Goal: Ask a question

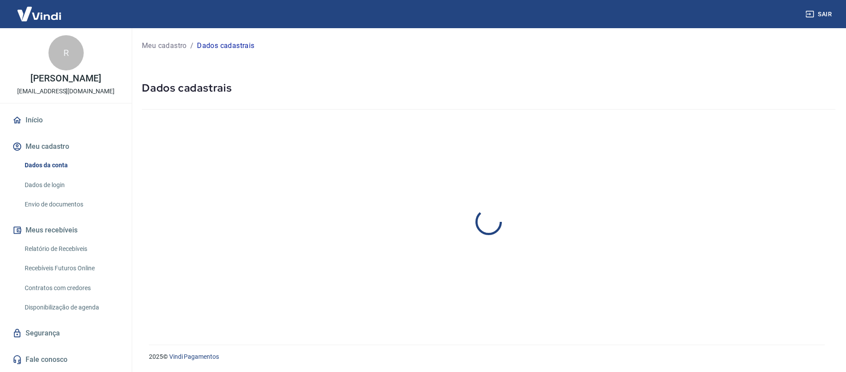
select select "PI"
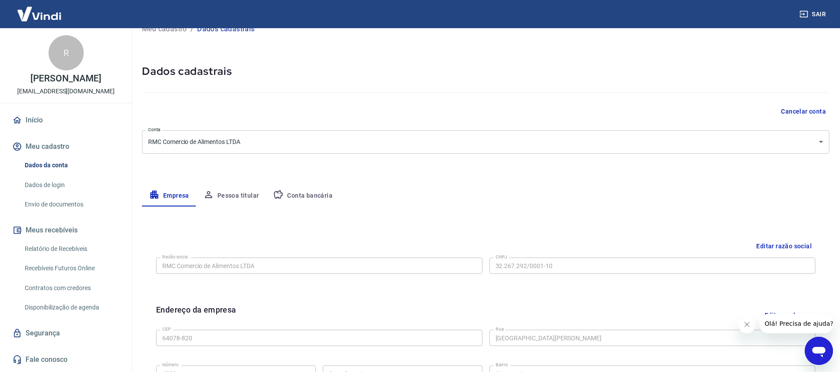
scroll to position [22, 0]
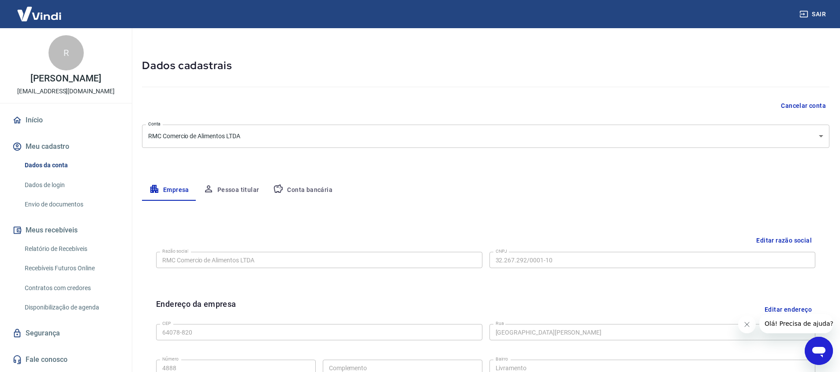
click at [806, 356] on div "Abrir janela de mensagens" at bounding box center [818, 351] width 26 height 26
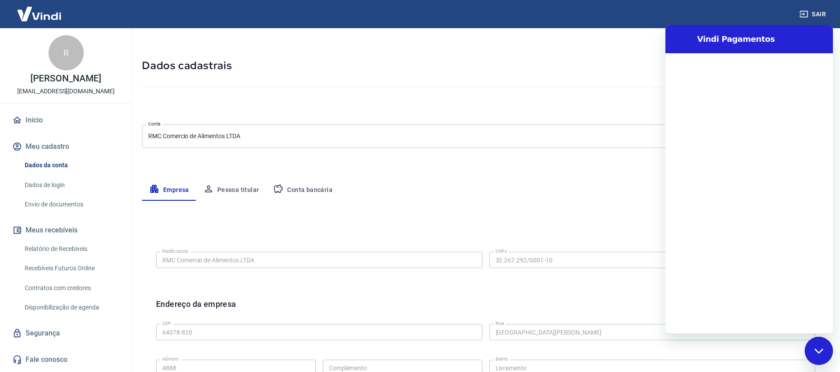
scroll to position [0, 0]
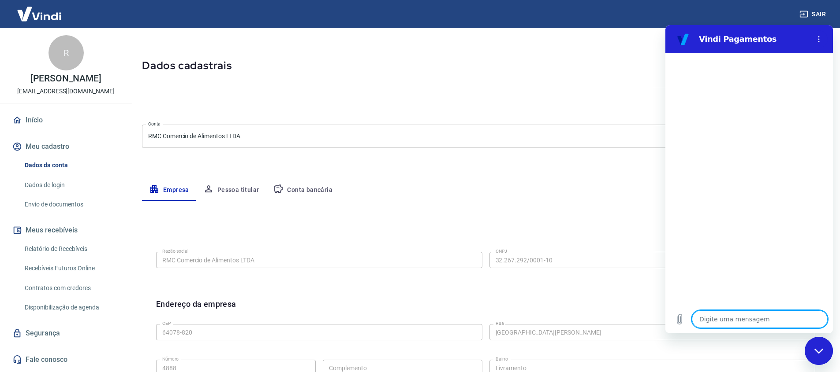
click at [722, 315] on textarea at bounding box center [759, 320] width 136 height 18
type textarea "t"
type textarea "x"
type textarea "tr"
type textarea "x"
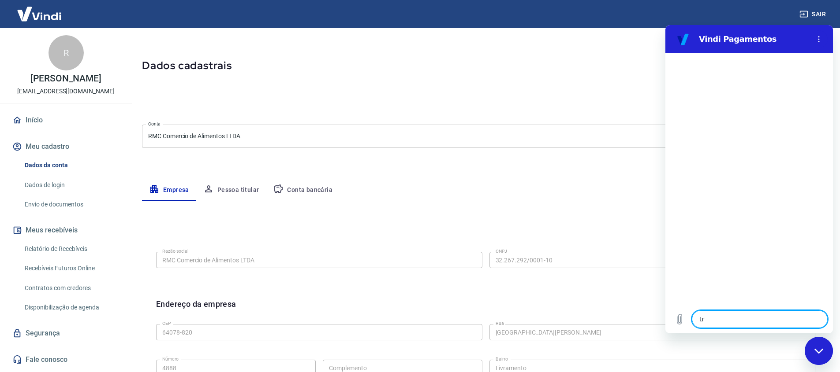
type textarea "tro"
type textarea "x"
type textarea "troc"
type textarea "x"
type textarea "troca"
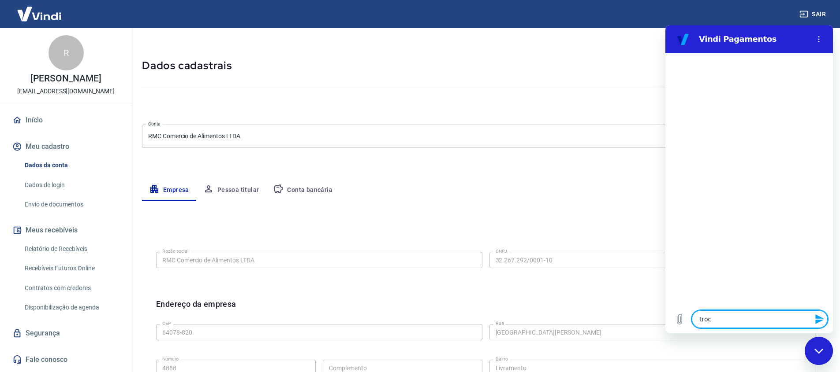
type textarea "x"
type textarea "trocar"
type textarea "x"
type textarea "trocar"
type textarea "x"
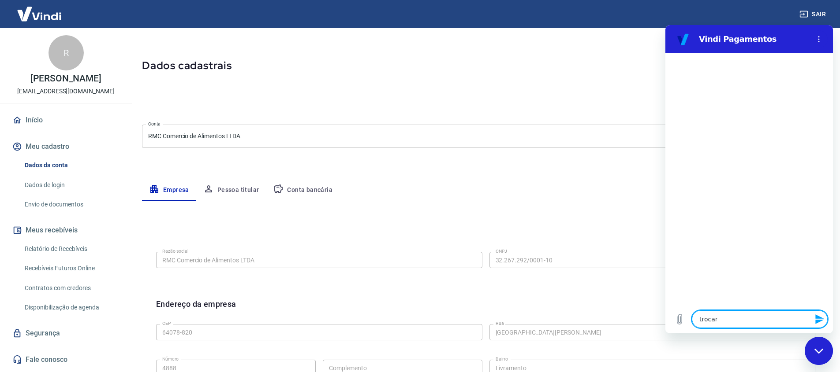
type textarea "trocar o"
type textarea "x"
type textarea "trocar o"
type textarea "x"
type textarea "trocar o c"
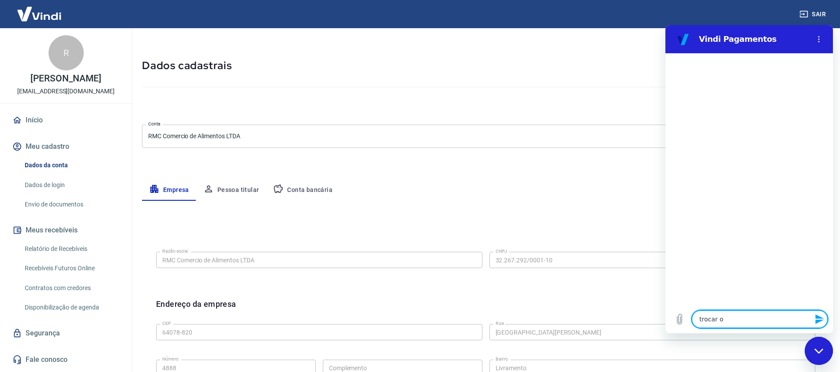
type textarea "x"
type textarea "trocar o cn"
type textarea "x"
type textarea "trocar o cnp"
type textarea "x"
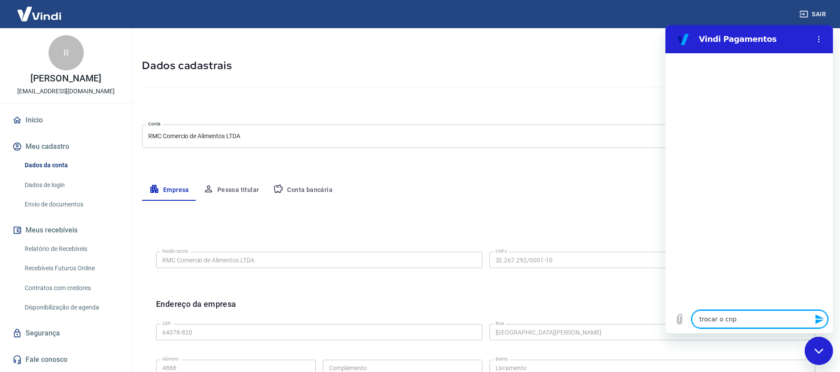
type textarea "trocar o cnpj"
type textarea "x"
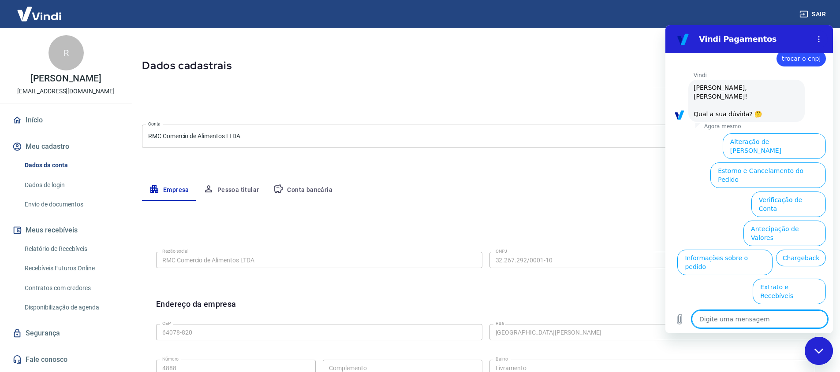
scroll to position [21, 0]
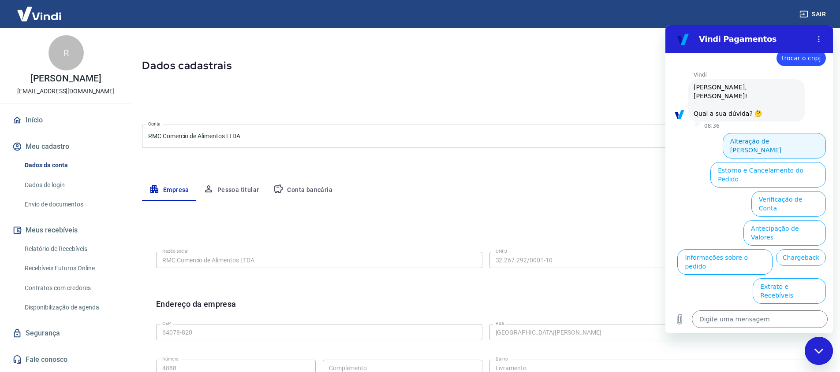
click at [775, 133] on button "Alteração de [PERSON_NAME]" at bounding box center [773, 146] width 103 height 26
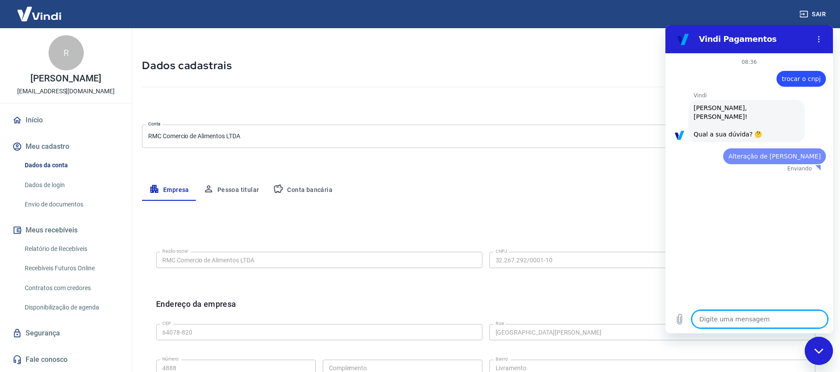
scroll to position [0, 0]
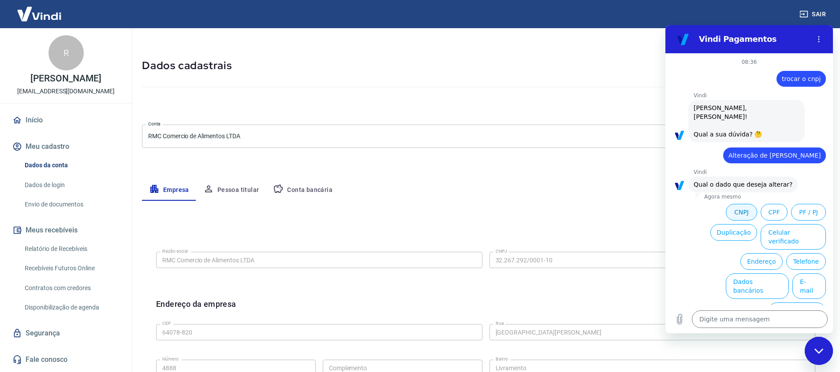
click at [739, 204] on button "CNPJ" at bounding box center [740, 212] width 31 height 17
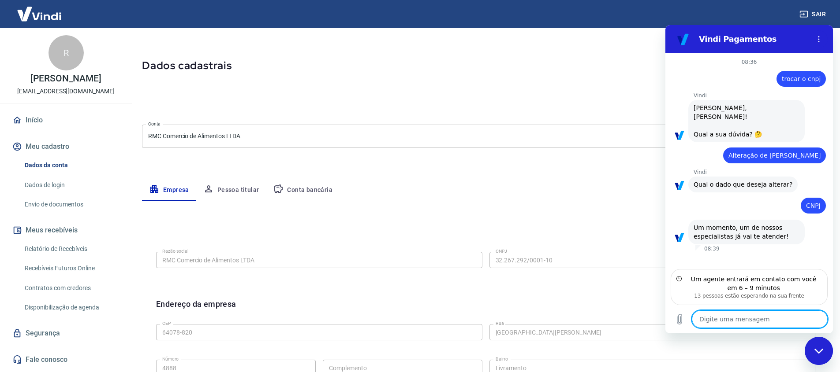
scroll to position [45, 0]
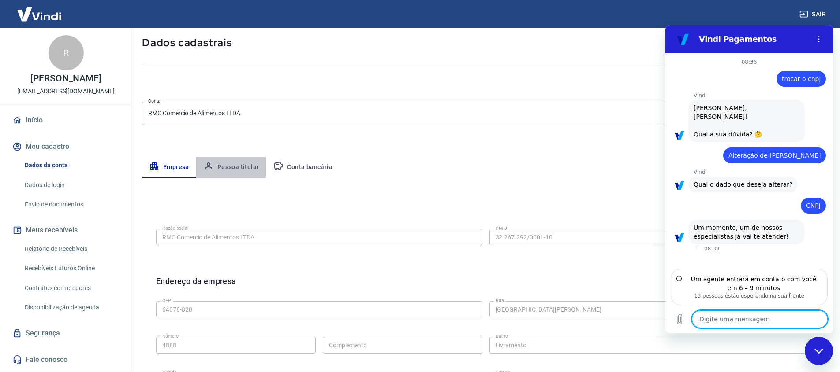
click at [232, 172] on button "Pessoa titular" at bounding box center [231, 167] width 70 height 21
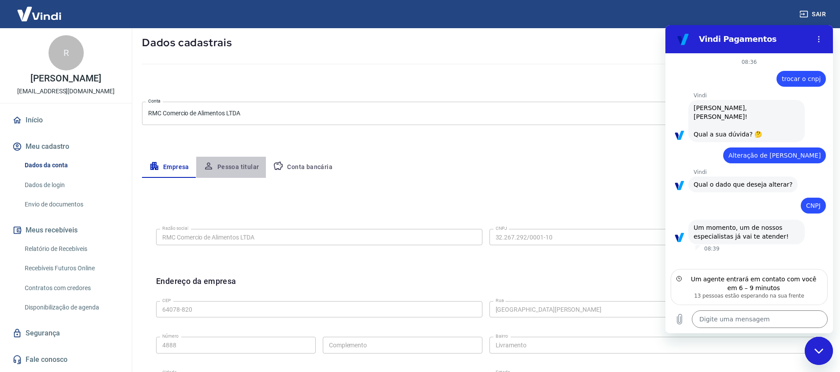
scroll to position [0, 0]
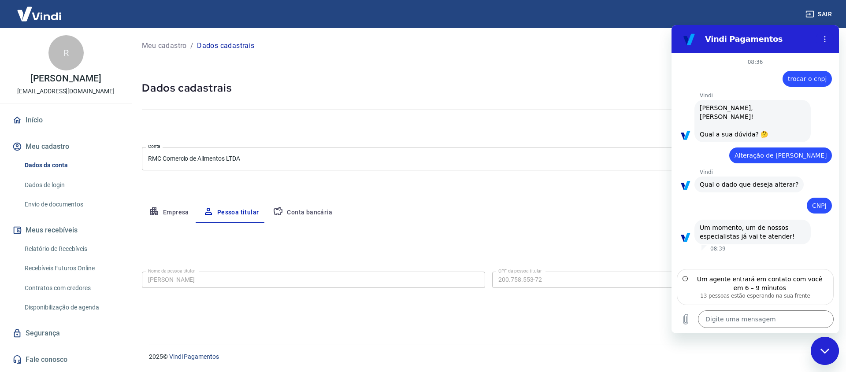
type textarea "x"
click at [182, 218] on button "Empresa" at bounding box center [169, 212] width 54 height 21
select select "PI"
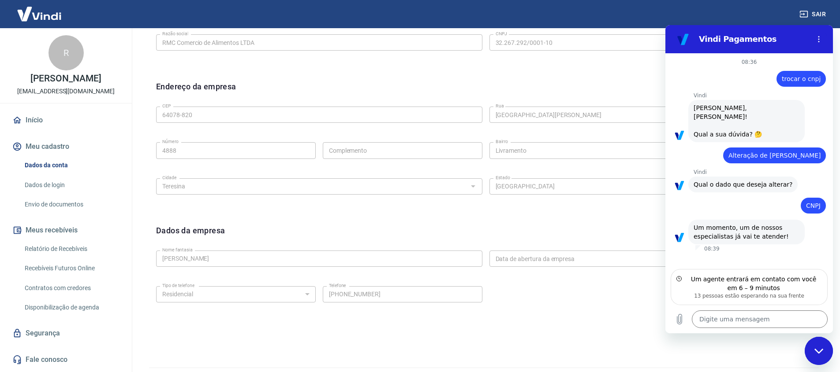
scroll to position [150, 0]
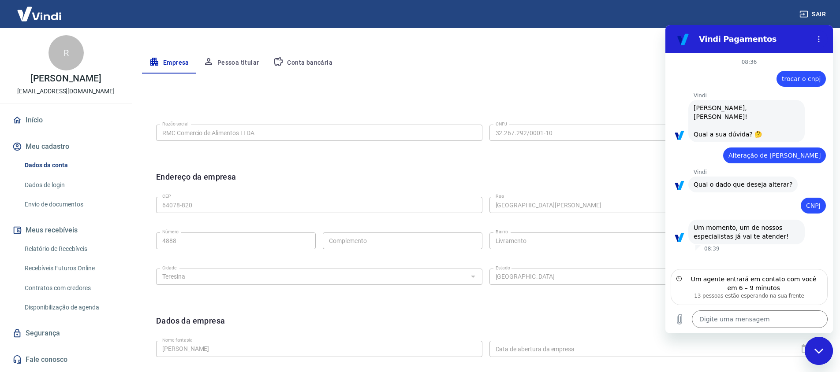
type textarea "x"
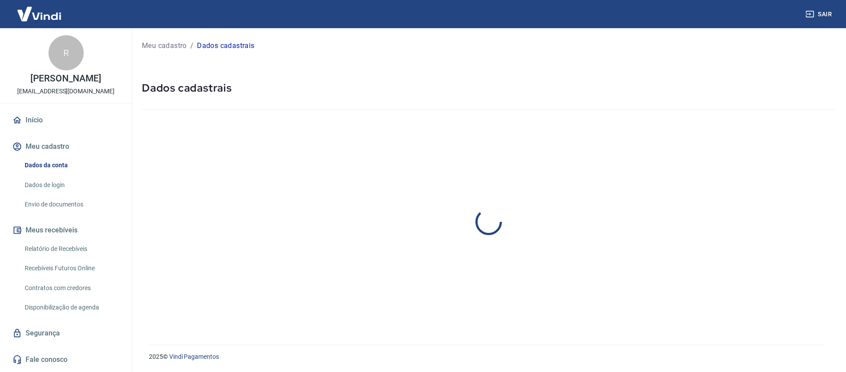
select select "PI"
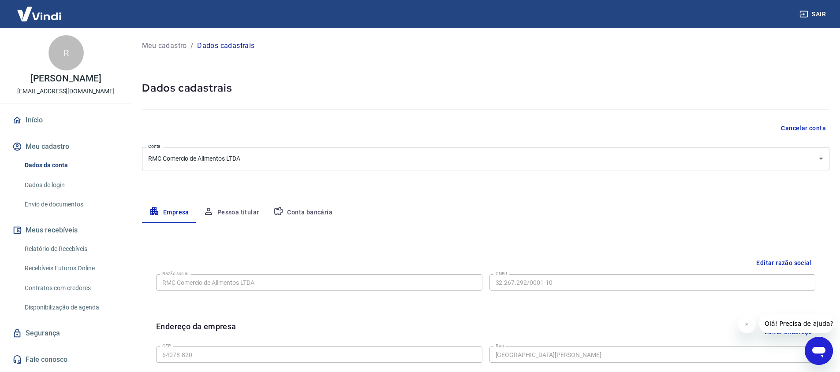
click at [814, 352] on icon "Abrir janela de mensagens" at bounding box center [818, 352] width 13 height 11
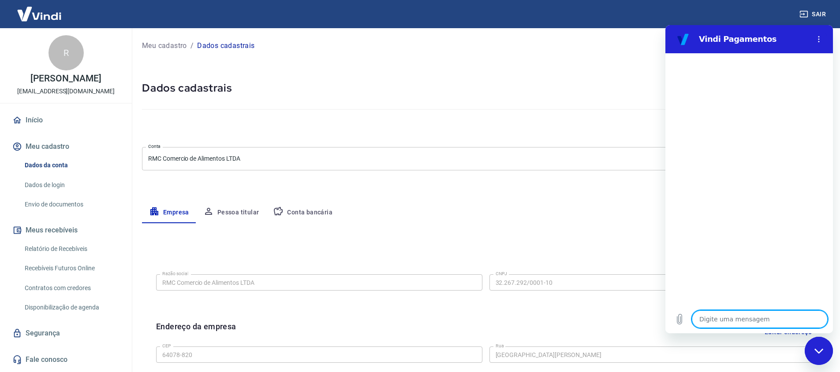
type textarea "a"
type textarea "x"
type textarea "al"
type textarea "x"
type textarea "alt"
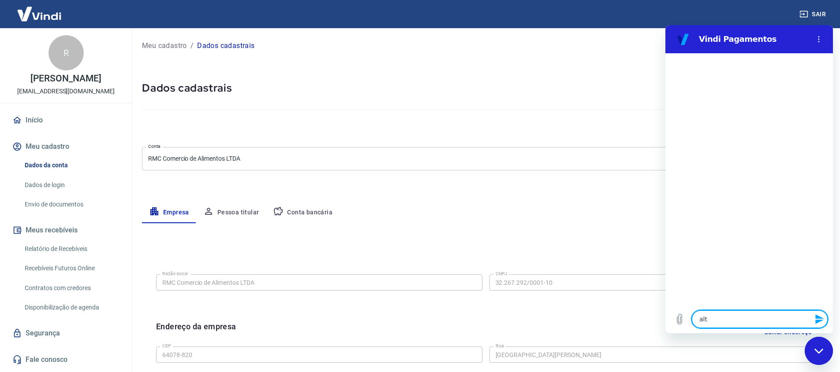
type textarea "x"
type textarea "alte"
type textarea "x"
type textarea "alter"
type textarea "x"
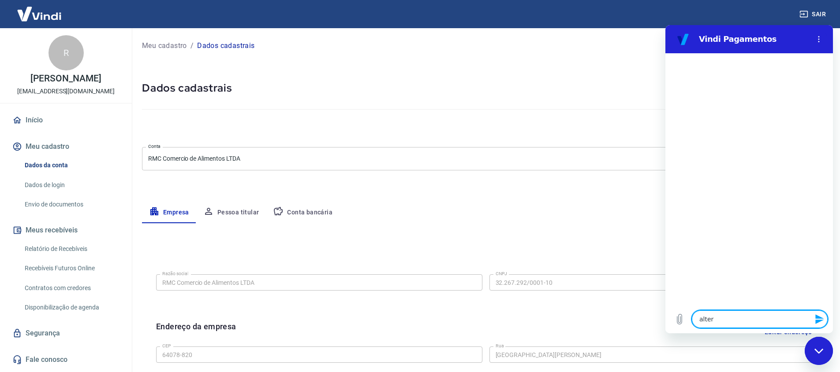
type textarea "altera"
type textarea "x"
type textarea "alterar"
type textarea "x"
type textarea "alterar"
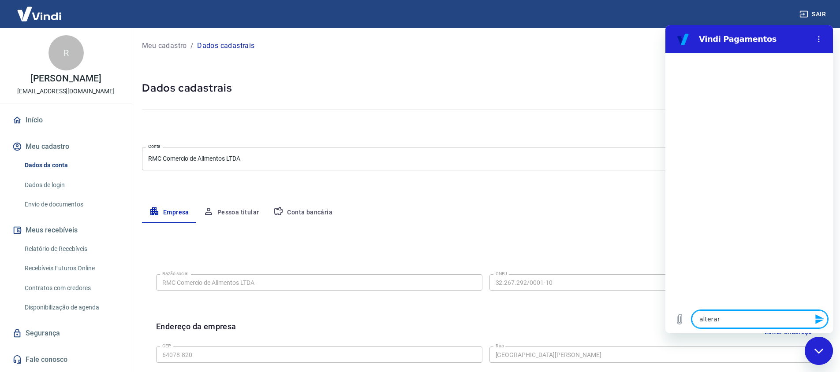
type textarea "x"
type textarea "alterar c"
type textarea "x"
type textarea "alterar cn"
type textarea "x"
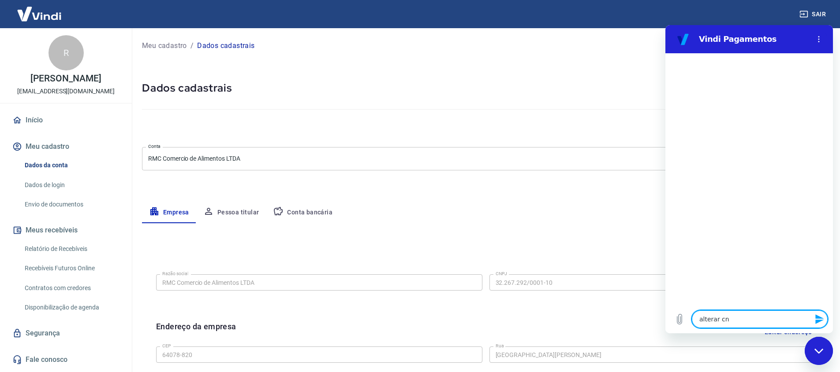
type textarea "alterar cnp"
type textarea "x"
type textarea "alterar cnpj"
type textarea "x"
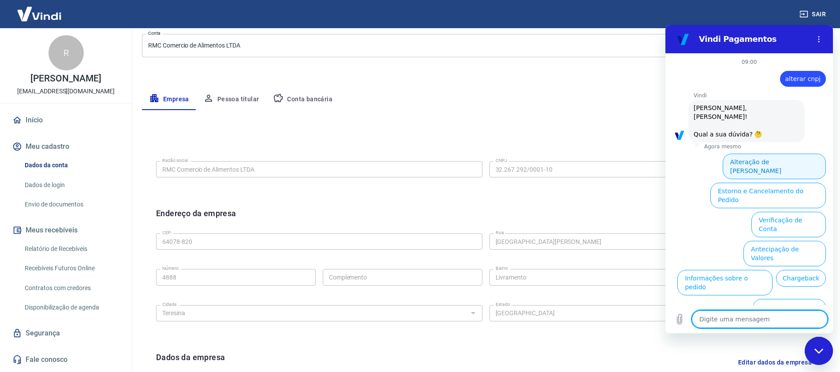
scroll to position [21, 0]
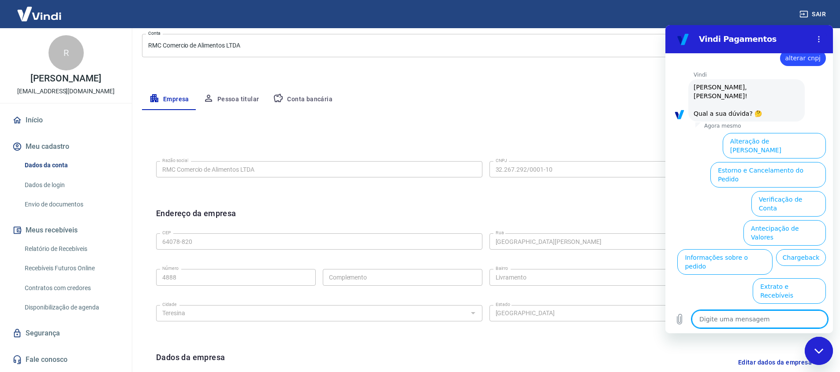
click at [776, 133] on button "Alteração de [PERSON_NAME]" at bounding box center [773, 146] width 103 height 26
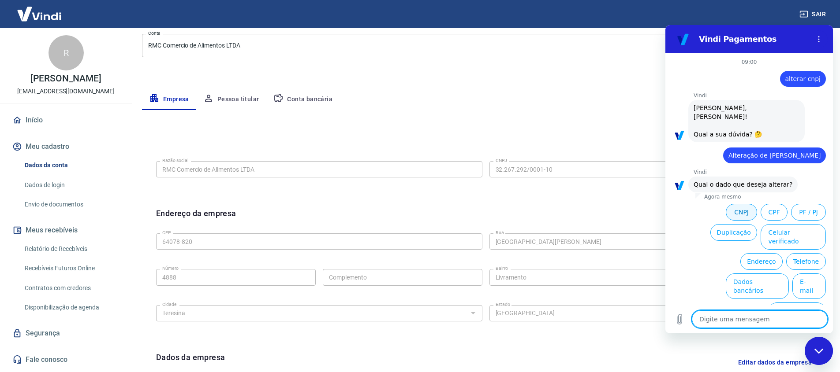
click at [751, 207] on button "CNPJ" at bounding box center [740, 212] width 31 height 17
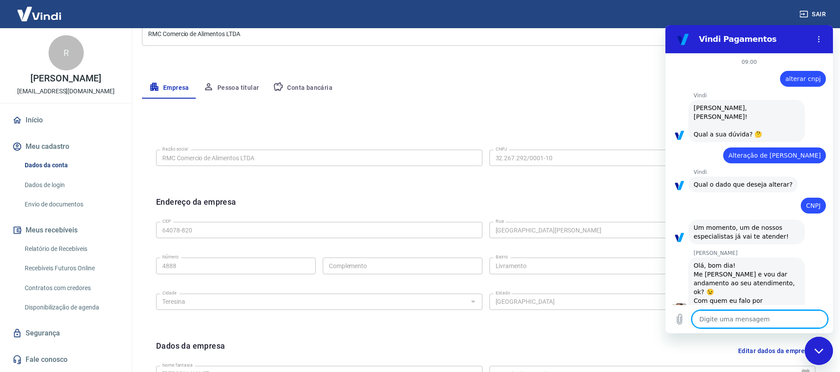
scroll to position [14, 0]
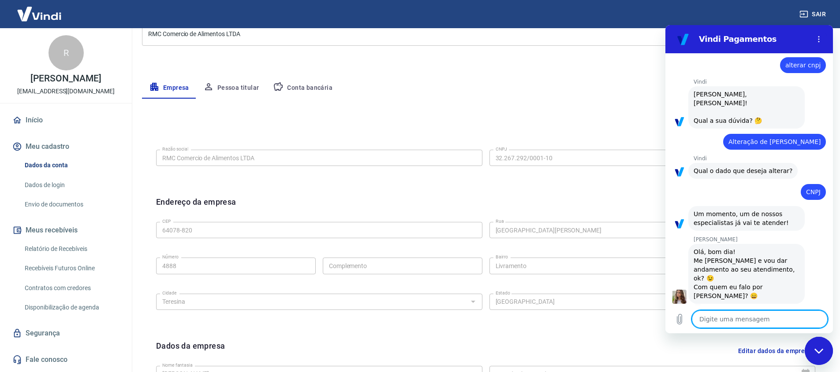
type textarea "x"
click at [732, 323] on textarea at bounding box center [759, 320] width 136 height 18
type textarea "O"
type textarea "x"
type textarea "O,"
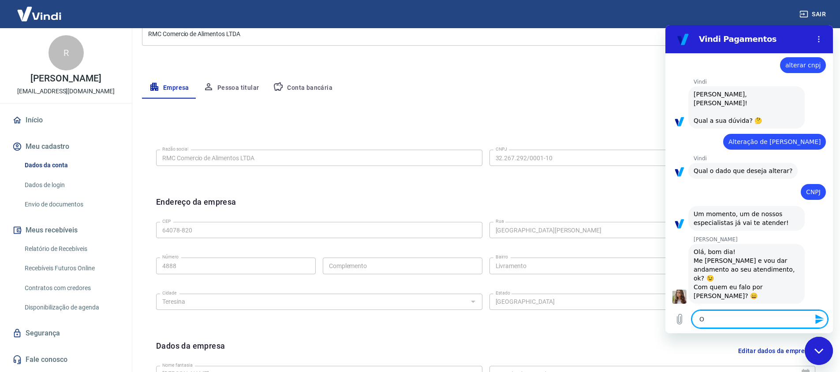
type textarea "x"
type textarea "O,a"
type textarea "x"
type textarea "O,"
type textarea "x"
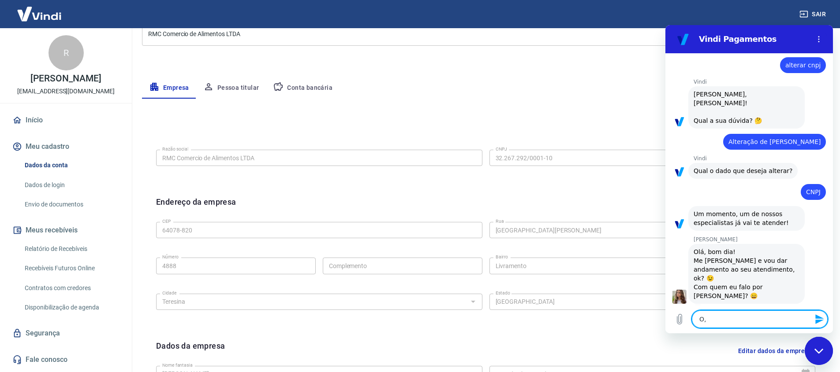
type textarea "O"
type textarea "x"
type textarea "Ol"
type textarea "x"
type textarea "[PERSON_NAME]"
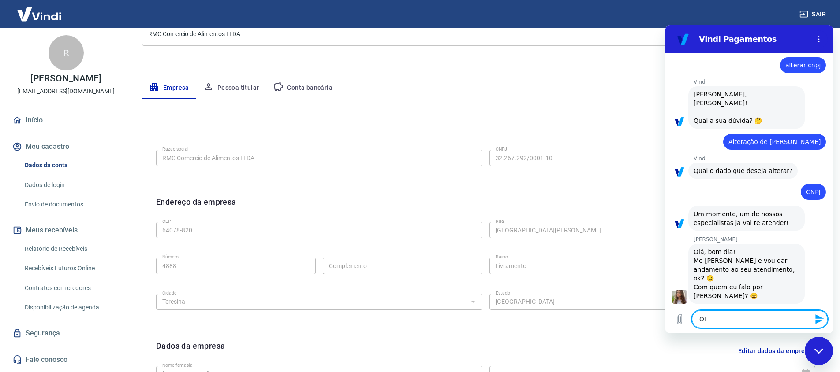
type textarea "x"
type textarea "[PERSON_NAME]"
type textarea "x"
type textarea "[PERSON_NAME]"
type textarea "x"
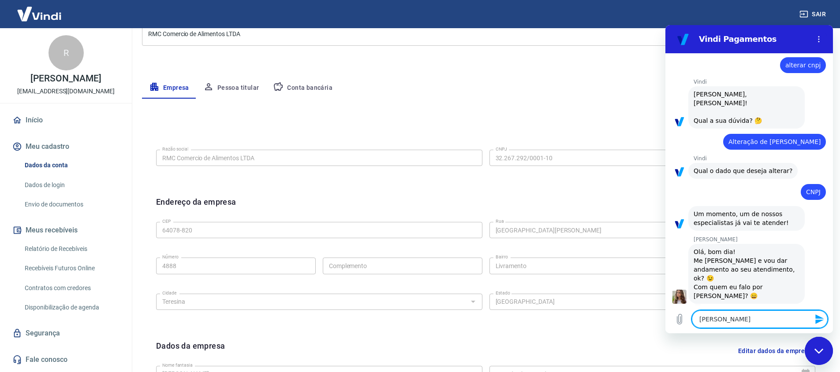
type textarea "Ola bom"
type textarea "x"
type textarea "Ola bom"
type textarea "x"
type textarea "Ola bom d"
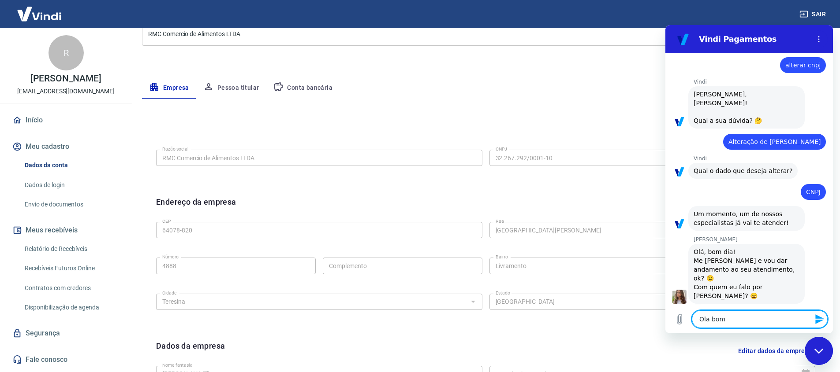
type textarea "x"
type textarea "Ola bom di"
type textarea "x"
type textarea "Ola bom dia"
type textarea "x"
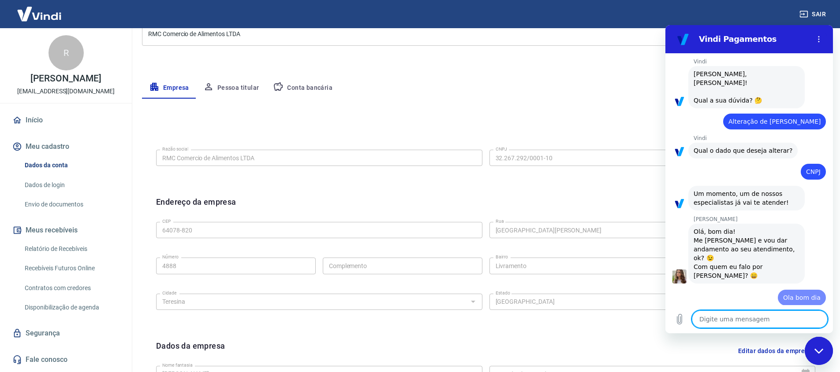
type textarea "x"
type textarea "R"
type textarea "x"
type textarea "Re"
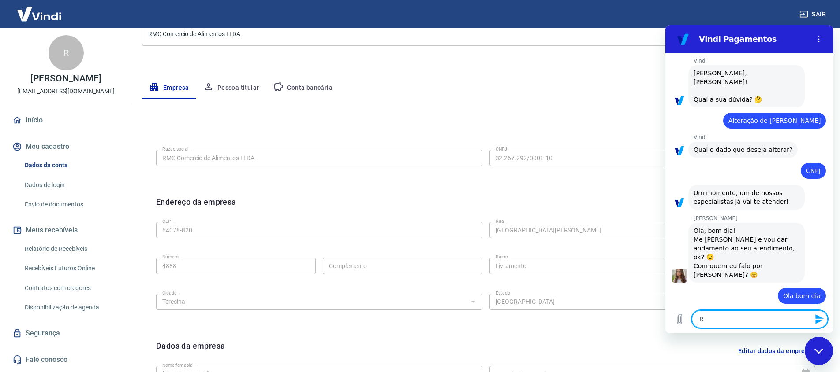
type textarea "x"
type textarea "Reg"
type textarea "x"
type textarea "Regi"
type textarea "x"
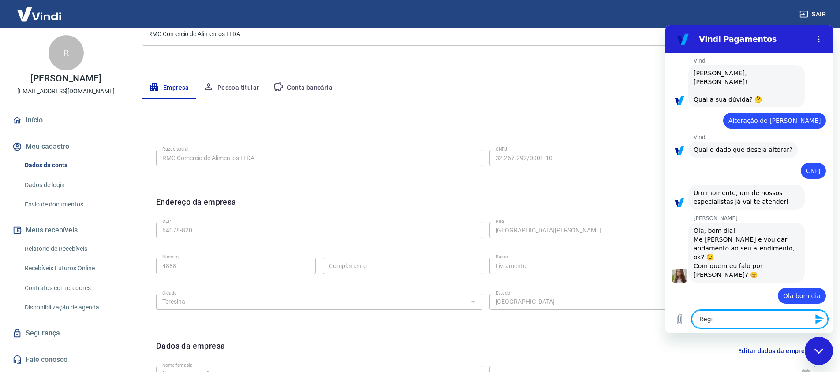
type textarea "Regin"
type textarea "x"
type textarea "Regina"
type textarea "x"
type textarea "Reginal"
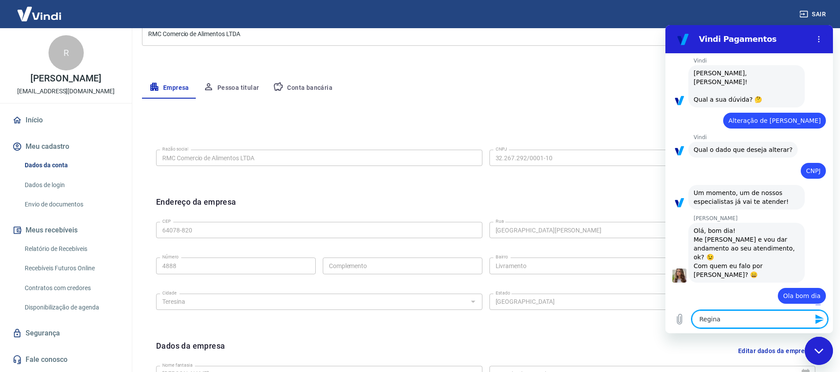
type textarea "x"
type textarea "[PERSON_NAME]"
type textarea "x"
type textarea "[PERSON_NAME]"
type textarea "x"
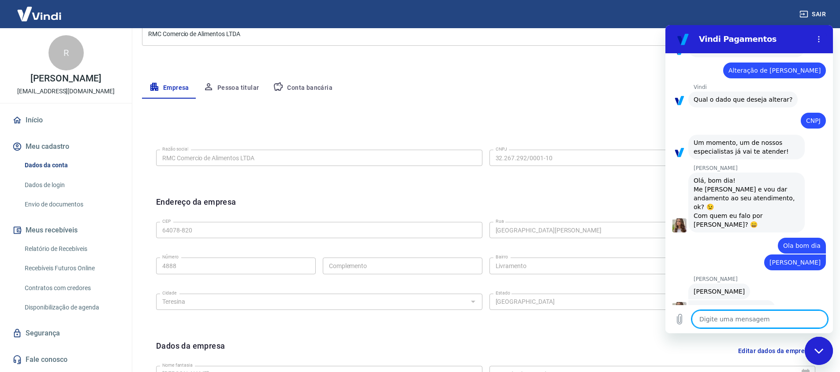
scroll to position [97, 0]
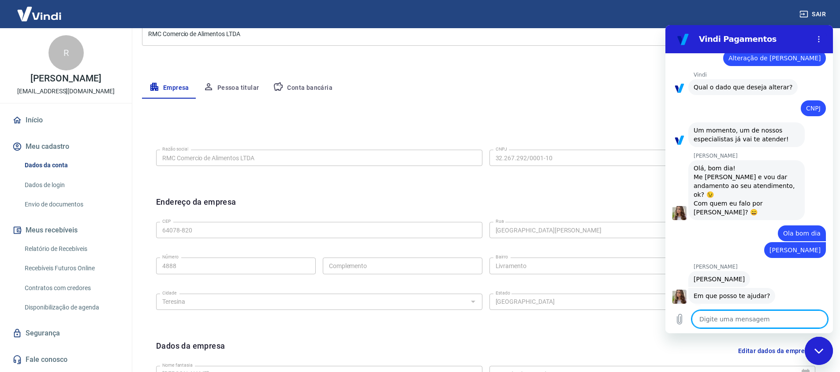
type textarea "x"
click at [747, 313] on textarea at bounding box center [759, 320] width 136 height 18
type textarea "p"
type textarea "x"
type textarea "pr"
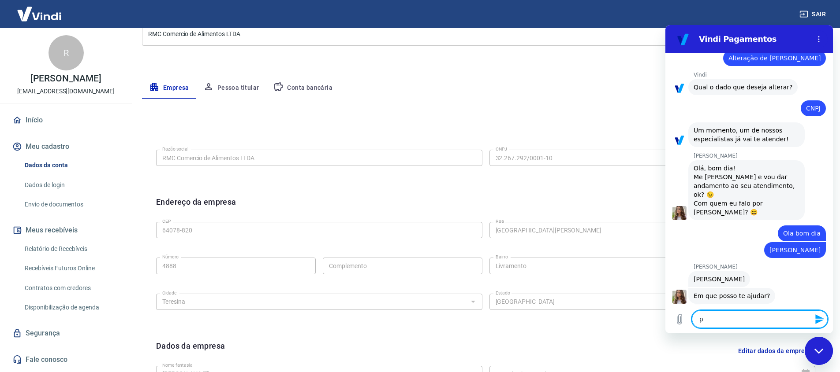
type textarea "x"
type textarea "pre"
type textarea "x"
type textarea "prec"
type textarea "x"
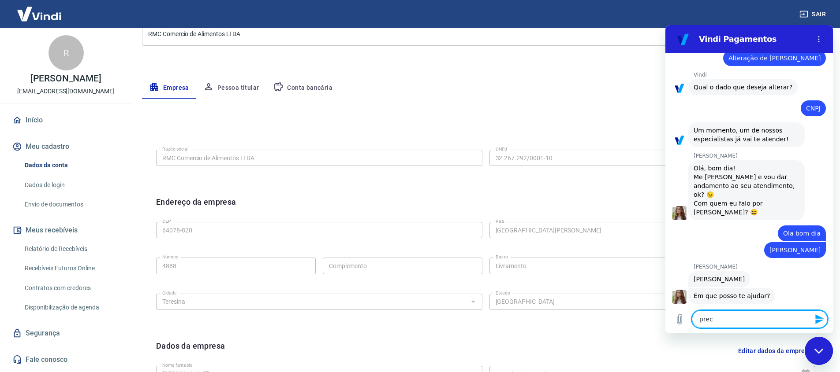
type textarea "preci"
type textarea "x"
type textarea "precis"
type textarea "x"
type textarea "preciso"
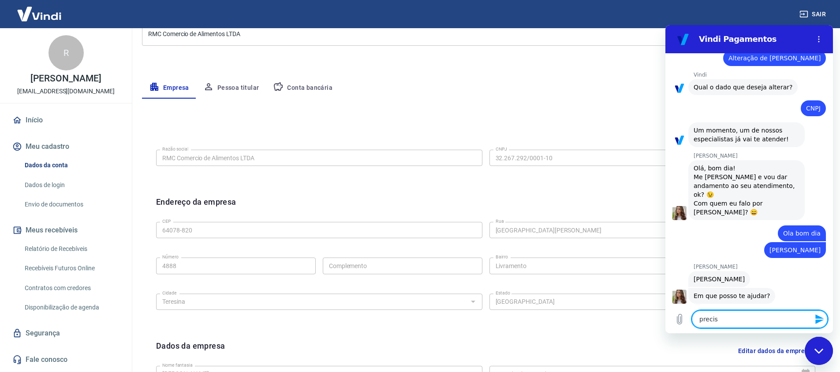
type textarea "x"
type textarea "preciso"
type textarea "x"
type textarea "preciso t"
type textarea "x"
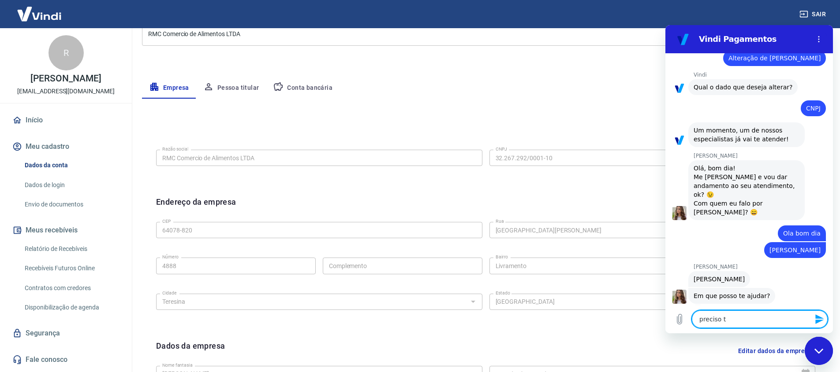
type textarea "preciso tr"
type textarea "x"
type textarea "preciso tro"
type textarea "x"
type textarea "preciso troc"
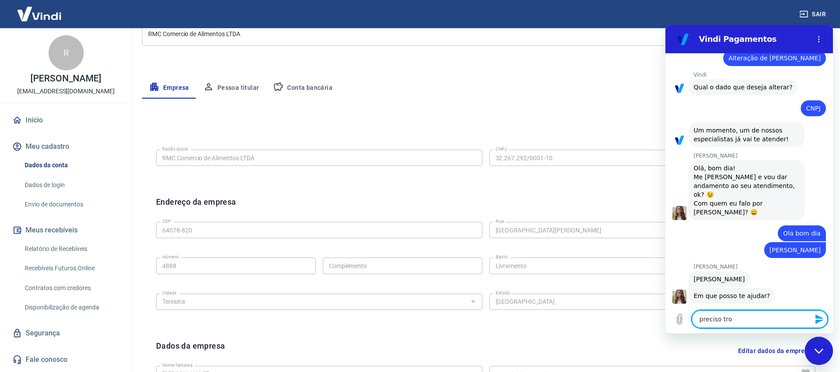
type textarea "x"
type textarea "preciso troca"
type textarea "x"
type textarea "preciso trocar"
type textarea "x"
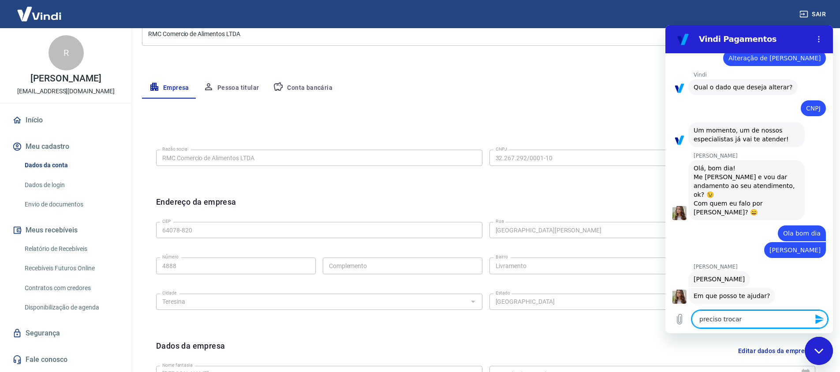
type textarea "preciso trocar o"
type textarea "x"
type textarea "preciso trocar o"
type textarea "x"
type textarea "preciso trocar o c"
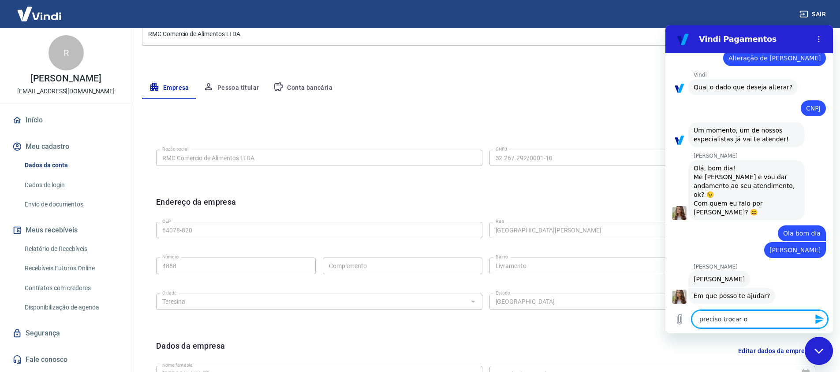
type textarea "x"
type textarea "preciso trocar o cn"
type textarea "x"
type textarea "preciso trocar o cnp"
type textarea "x"
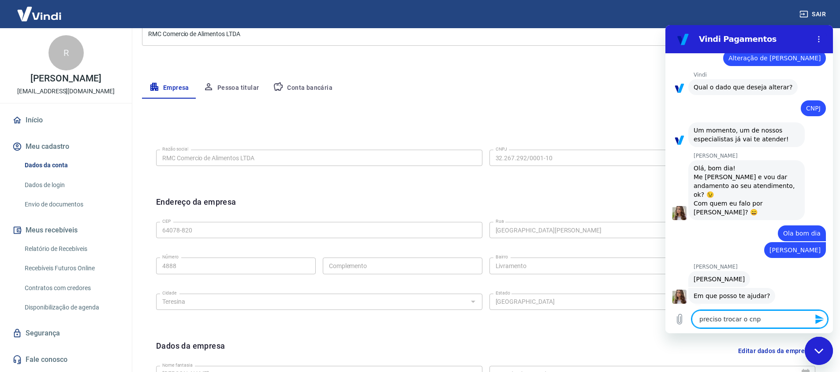
type textarea "preciso trocar o cnpj"
type textarea "x"
type textarea "preciso trocar o cnpj"
type textarea "x"
type textarea "preciso trocar o cnpj d"
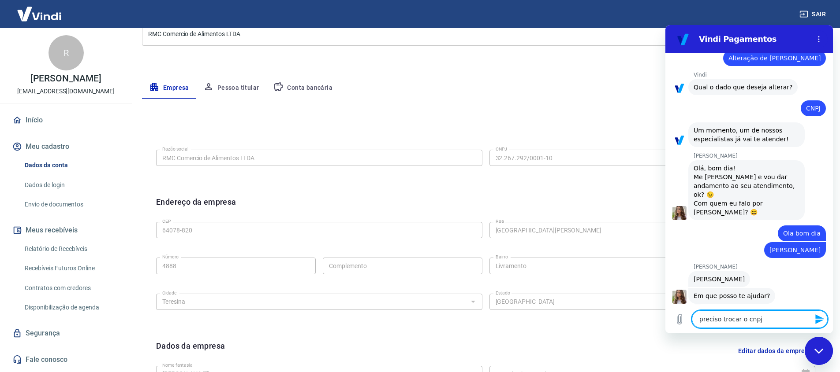
type textarea "x"
type textarea "preciso trocar o cnpj da"
type textarea "x"
type textarea "preciso trocar o cnpj da"
type textarea "x"
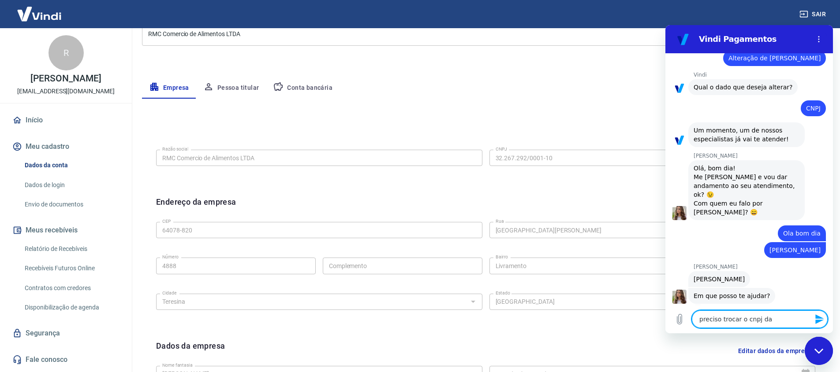
type textarea "preciso trocar o cnpj da c"
type textarea "x"
type textarea "preciso trocar o cnpj da co"
type textarea "x"
type textarea "preciso trocar o cnpj da con"
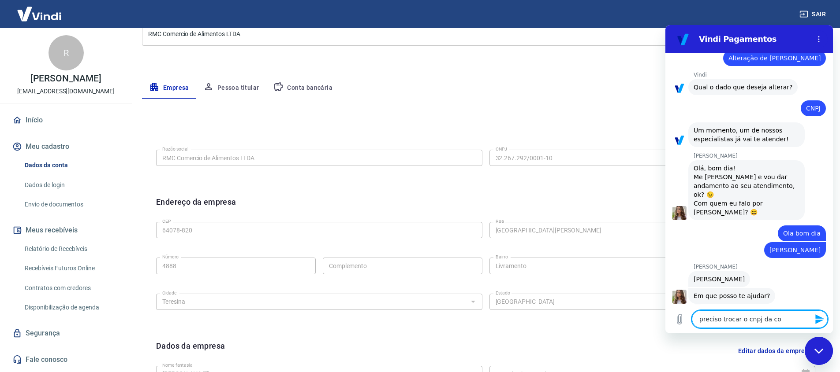
type textarea "x"
type textarea "preciso trocar o cnpj da cont"
type textarea "x"
type textarea "preciso trocar o cnpj da conta"
type textarea "x"
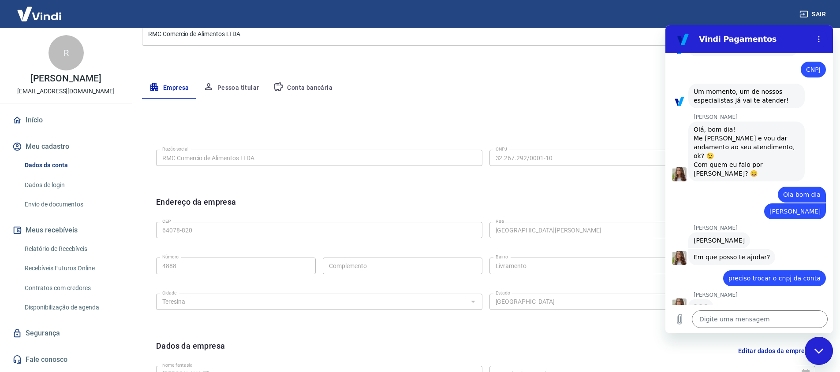
scroll to position [135, 0]
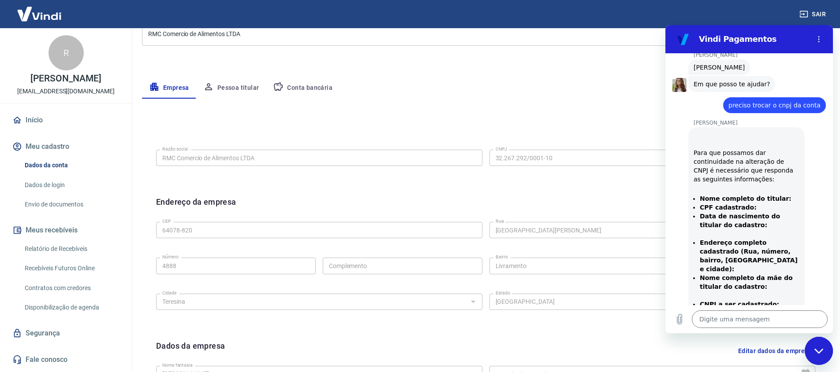
type textarea "x"
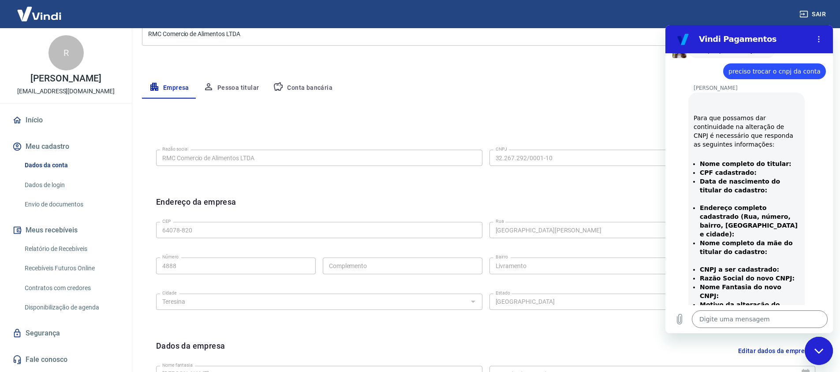
scroll to position [345, 0]
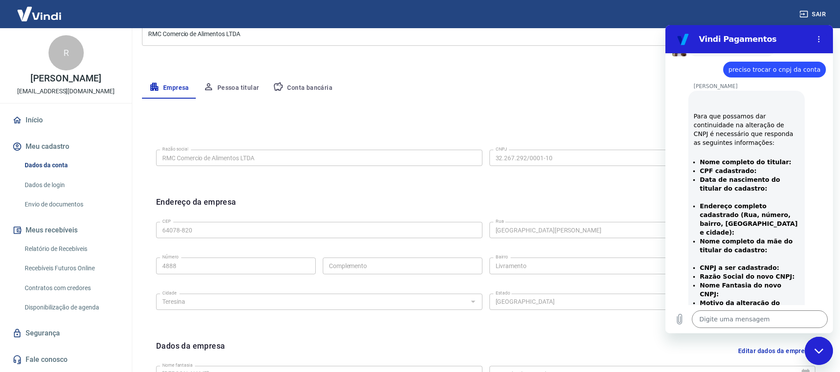
drag, startPoint x: 702, startPoint y: 153, endPoint x: 781, endPoint y: 272, distance: 143.2
click at [780, 271] on ul "Nome completo do titular: CPF cadastrado: Data de nascimento do titular do cada…" at bounding box center [746, 237] width 106 height 159
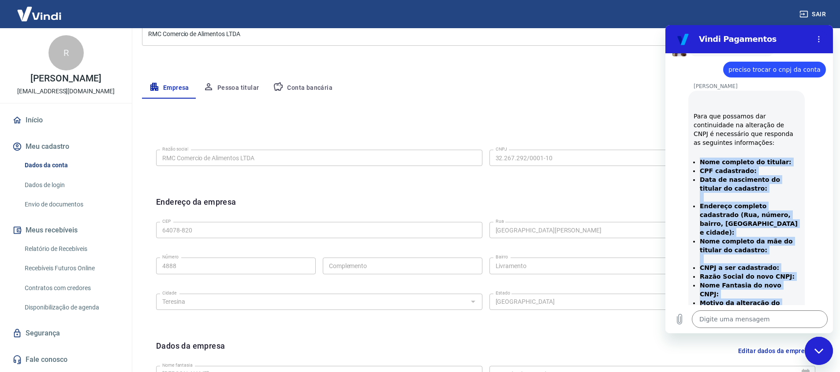
drag, startPoint x: 789, startPoint y: 278, endPoint x: 696, endPoint y: 151, distance: 157.2
click at [696, 158] on ul "Nome completo do titular: CPF cadastrado: Data de nascimento do titular do cada…" at bounding box center [746, 237] width 106 height 159
copy ul "Nome completo do titular: CPF cadastrado: Data de nascimento do titular do cada…"
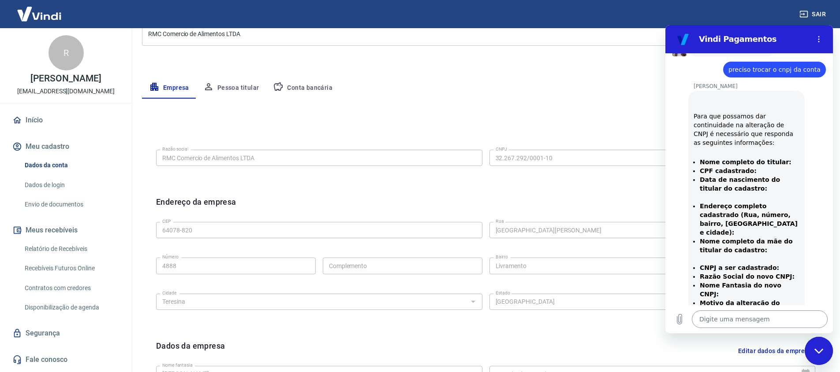
click at [723, 316] on textarea at bounding box center [759, 320] width 136 height 18
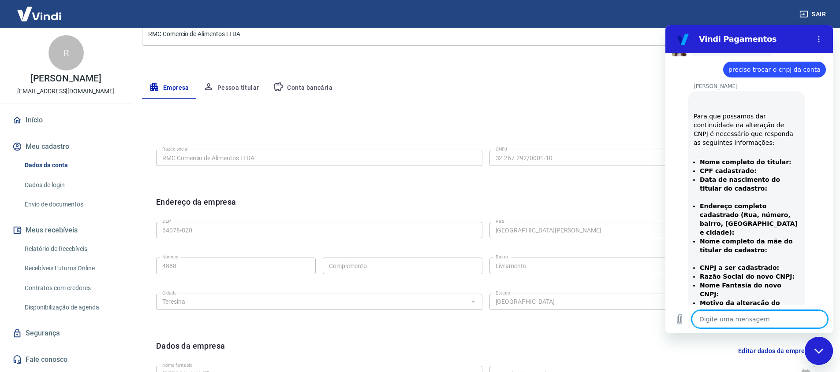
paste textarea "Nome completo do titular: CPF cadastrado: Data de nascimento do titular do cada…"
type textarea "Nome completo do titular: CPF cadastrado: Data de nascimento do titular do cada…"
type textarea "x"
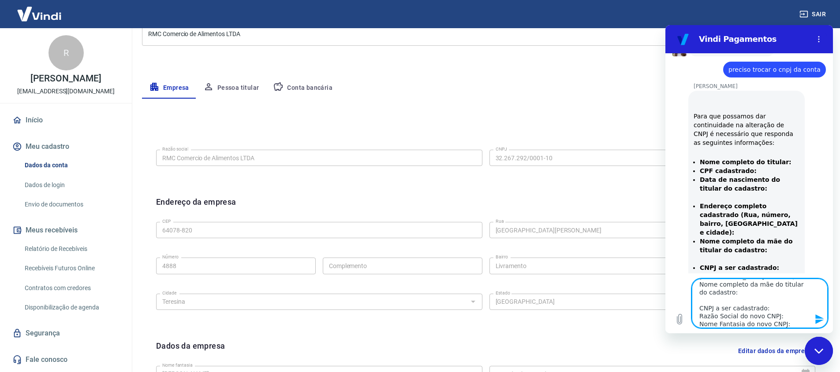
scroll to position [0, 0]
click at [781, 281] on textarea "Nome completo do titular: CPF cadastrado: Data de nascimento do titular do cada…" at bounding box center [759, 303] width 136 height 49
click at [780, 288] on textarea "Nome completo do titular: CPF cadastrado: Data de nascimento do titular do cada…" at bounding box center [759, 303] width 136 height 49
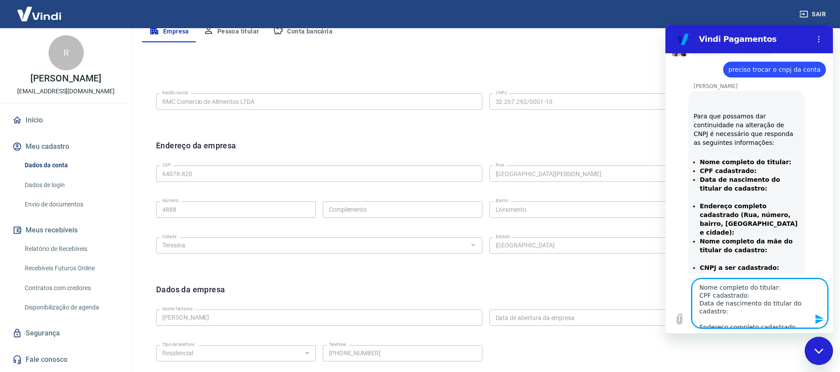
click at [779, 293] on textarea "Nome completo do titular: CPF cadastrado: Data de nascimento do titular do cada…" at bounding box center [759, 303] width 136 height 49
click at [780, 291] on textarea "Nome completo do titular: CPF cadastrado: Data de nascimento do titular do cada…" at bounding box center [759, 303] width 136 height 49
click at [780, 288] on textarea "Nome completo do titular: CPF cadastrado: Data de nascimento do titular do cada…" at bounding box center [759, 303] width 136 height 49
type textarea "Nome completo do titular: CPF cadastrado: Data de nascimento do titular do cada…"
type textarea "x"
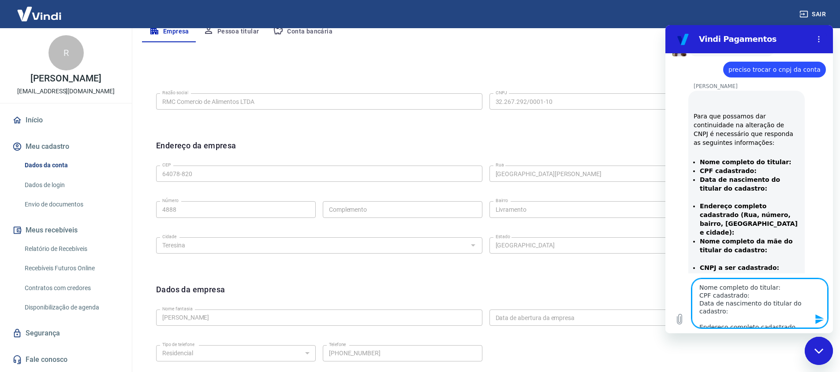
paste textarea "[PERSON_NAME]"
type textarea "Nome completo do titular: [PERSON_NAME] CPF cadastrado: Data de nascimento do t…"
type textarea "x"
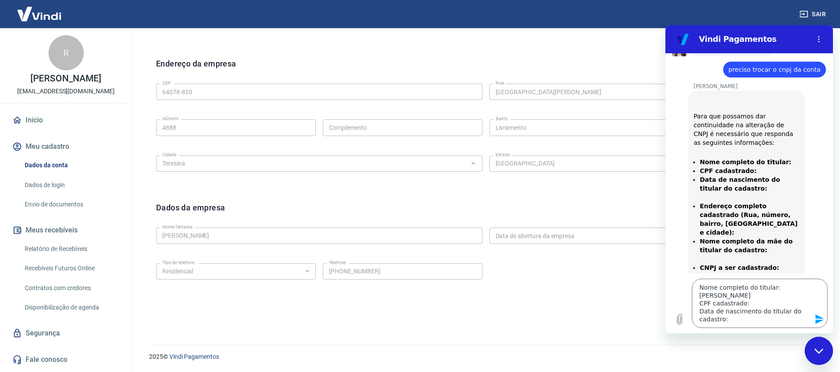
scroll to position [31, 0]
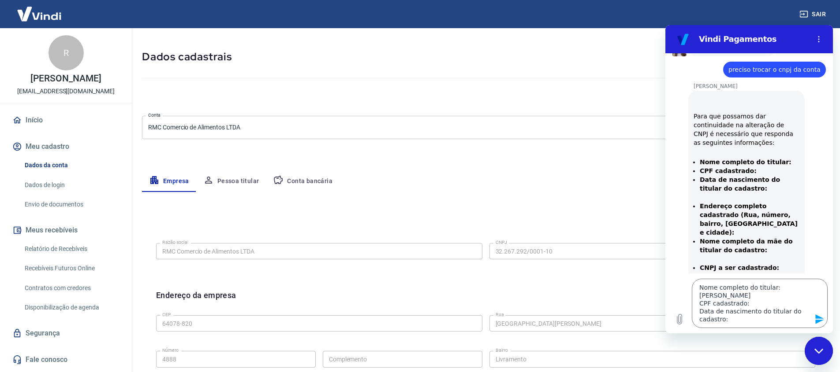
click at [238, 175] on button "Pessoa titular" at bounding box center [231, 181] width 70 height 21
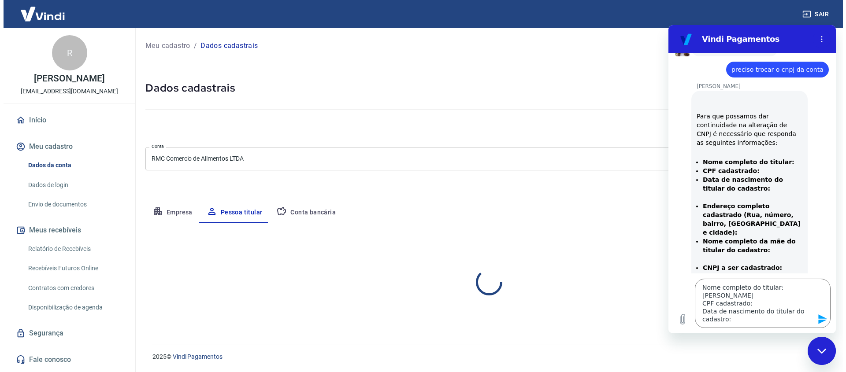
scroll to position [0, 0]
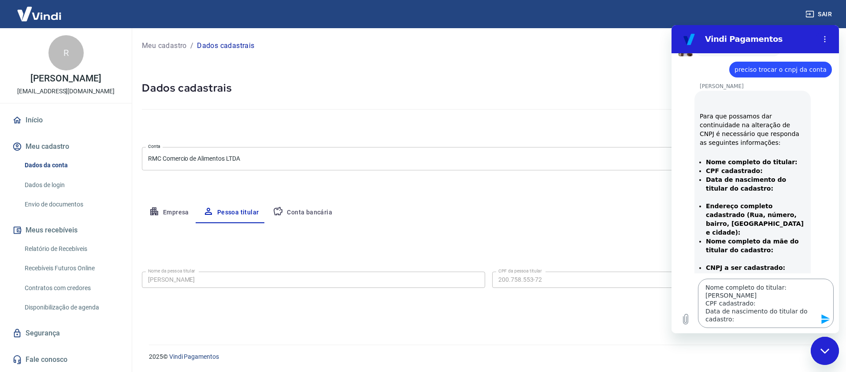
click at [767, 304] on textarea "Nome completo do titular: [PERSON_NAME] CPF cadastrado: Data de nascimento do t…" at bounding box center [766, 303] width 136 height 49
type textarea "Nome completo do titular: [PERSON_NAME] CPF cadastrado: Data de nascimento do t…"
type textarea "x"
paste textarea "200.758.553-72"
type textarea "Nome completo do titular: [PERSON_NAME] CPF cadastrado: 200.758.553-72 Data de …"
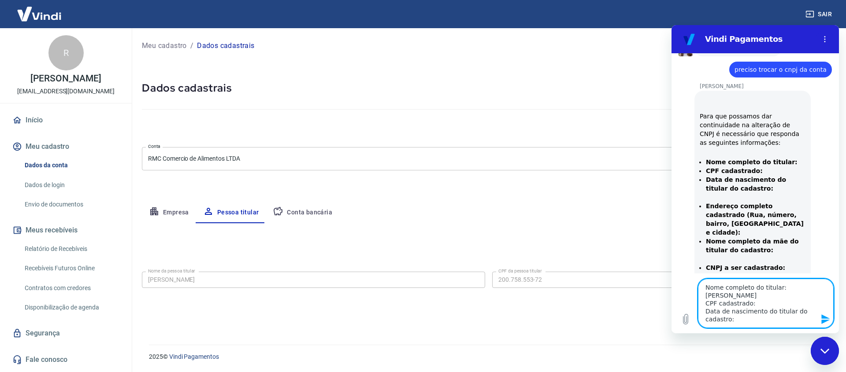
type textarea "x"
type textarea "Nome completo do titular: [PERSON_NAME] CPF cadastrado: 200.758.553-72 Data de …"
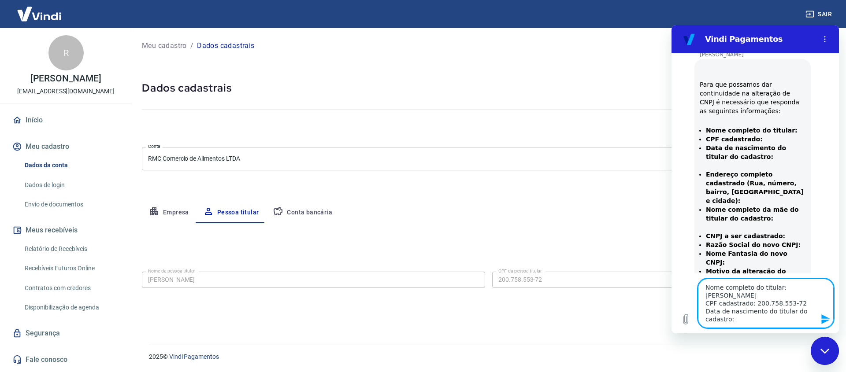
type textarea "x"
click at [751, 317] on textarea "Nome completo do titular: [PERSON_NAME] CPF cadastrado: 200.758.553-72 Data de …" at bounding box center [766, 303] width 136 height 49
paste textarea "[DATE]"
type textarea "Nome completo do titular: [PERSON_NAME] CPF cadastrado: 200.758.553-72 Data de …"
type textarea "x"
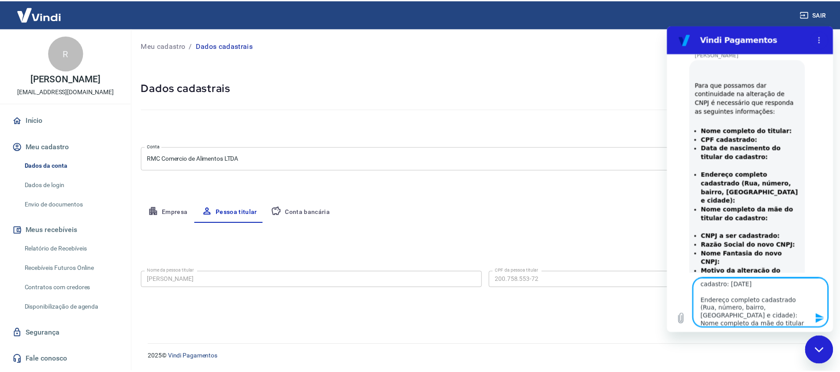
scroll to position [40, 0]
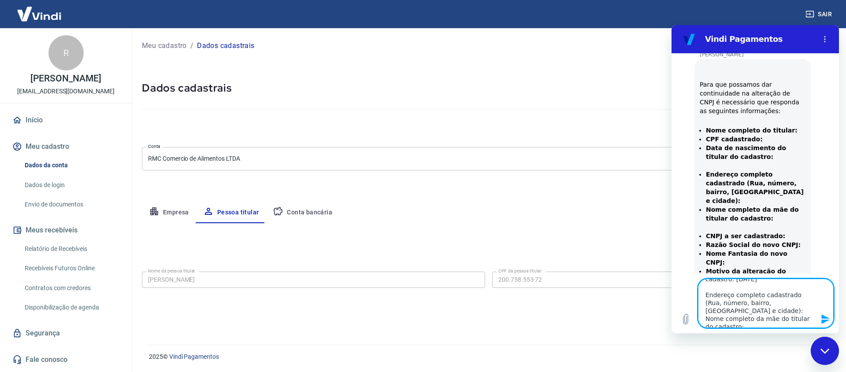
type textarea "Nome completo do titular: [PERSON_NAME] CPF cadastrado: 200.758.553-72 Data de …"
click at [156, 219] on button "Empresa" at bounding box center [169, 212] width 54 height 21
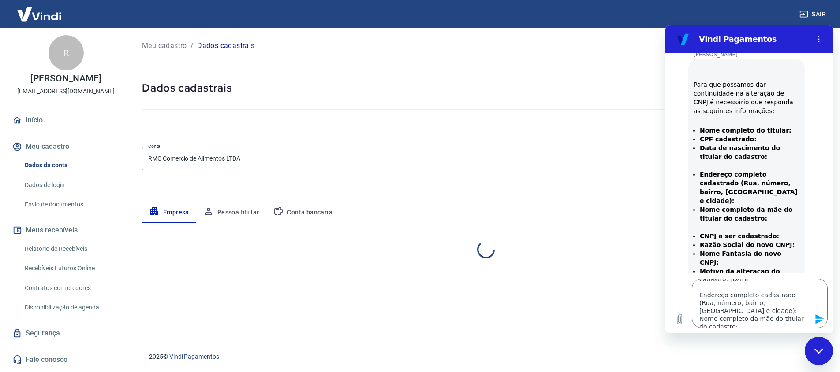
select select "PI"
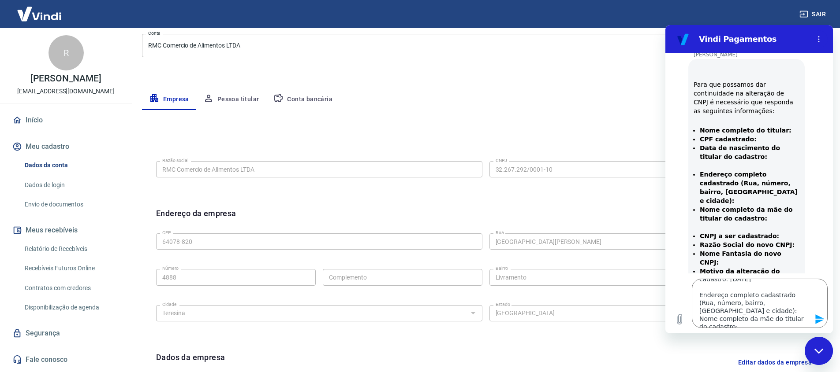
scroll to position [170, 0]
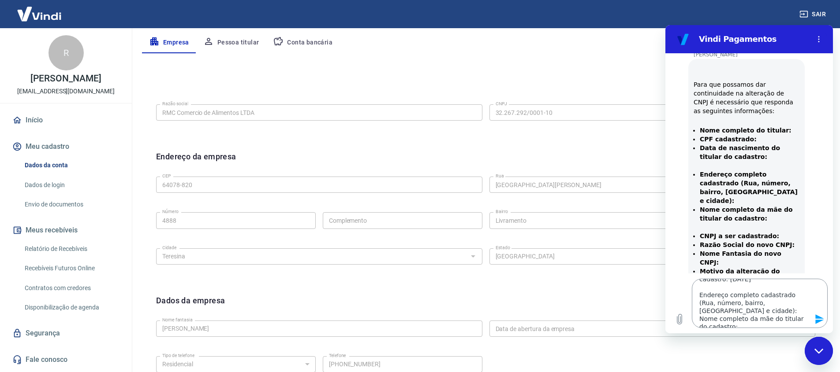
click at [795, 302] on textarea "Nome completo do titular: [PERSON_NAME] CPF cadastrado: 200.758.553-72 Data de …" at bounding box center [759, 303] width 136 height 49
paste textarea "[GEOGRAPHIC_DATA][PERSON_NAME]"
type textarea "Nome completo do titular: [PERSON_NAME] CPF cadastrado: 200.758.553-72 Data de …"
type textarea "x"
type textarea "Nome completo do titular: [PERSON_NAME] CPF cadastrado: 200.758.553-72 Data de …"
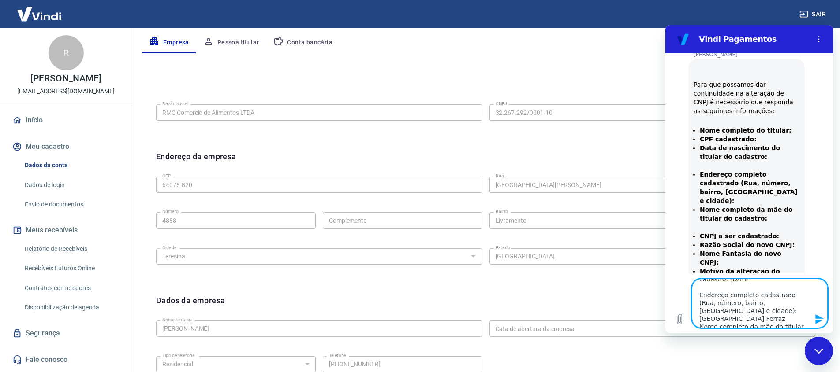
type textarea "x"
type textarea "Nome completo do titular: [PERSON_NAME] CPF cadastrado: 200.758.553-72 Data de …"
type textarea "x"
click at [778, 315] on textarea "Nome completo do titular: [PERSON_NAME] CPF cadastrado: 200.758.553-72 Data de …" at bounding box center [759, 303] width 136 height 49
click at [775, 311] on textarea "Nome completo do titular: [PERSON_NAME] CPF cadastrado: 200.758.553-72 Data de …" at bounding box center [759, 303] width 136 height 49
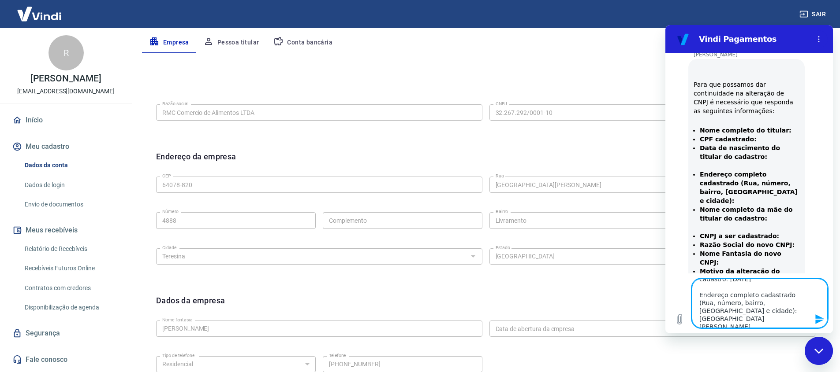
paste textarea "4888"
type textarea "Nome completo do titular: [PERSON_NAME] CPF cadastrado: 200.758.553-72 Data de …"
type textarea "x"
type textarea "Nome completo do titular: [PERSON_NAME] CPF cadastrado: 200.758.553-72 Data de …"
type textarea "x"
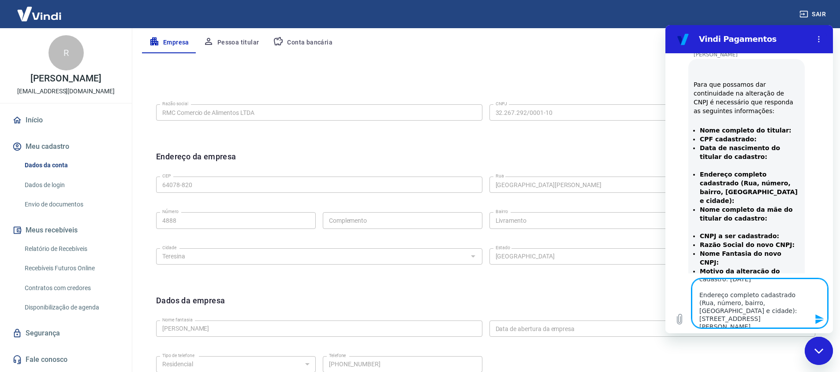
type textarea "Nome completo do titular: [PERSON_NAME] CPF cadastrado: 200.758.553-72 Data de …"
type textarea "x"
type textarea "Nome completo do titular: [PERSON_NAME] CPF cadastrado: 200.758.553-72 Data de …"
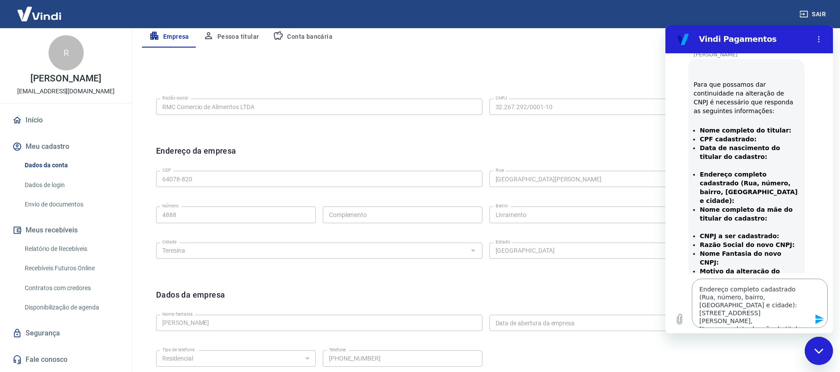
scroll to position [52, 0]
type textarea "x"
click at [783, 300] on textarea "Nome completo do titular: [PERSON_NAME] CPF cadastrado: 200.758.553-72 Data de …" at bounding box center [759, 303] width 136 height 49
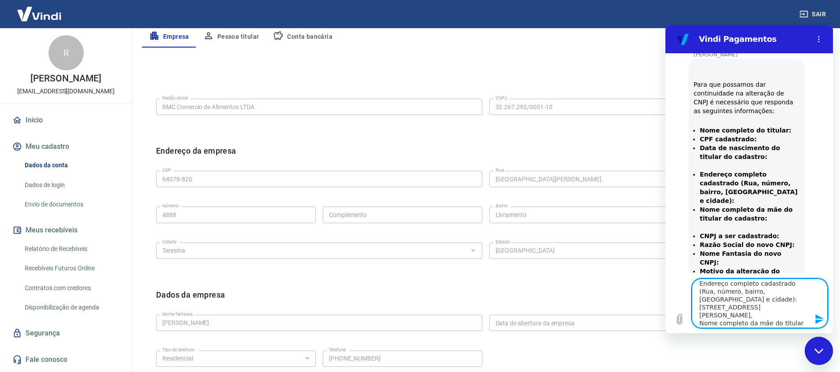
click at [793, 301] on textarea "Nome completo do titular: [PERSON_NAME] CPF cadastrado: 200.758.553-72 Data de …" at bounding box center [759, 303] width 136 height 49
click at [802, 300] on textarea "Nome completo do titular: [PERSON_NAME] CPF cadastrado: 200.758.553-72 Data de …" at bounding box center [759, 303] width 136 height 49
paste textarea "Livramento"
type textarea "Nome completo do titular: [PERSON_NAME] CPF cadastrado: 200.758.553-72 Data de …"
type textarea "x"
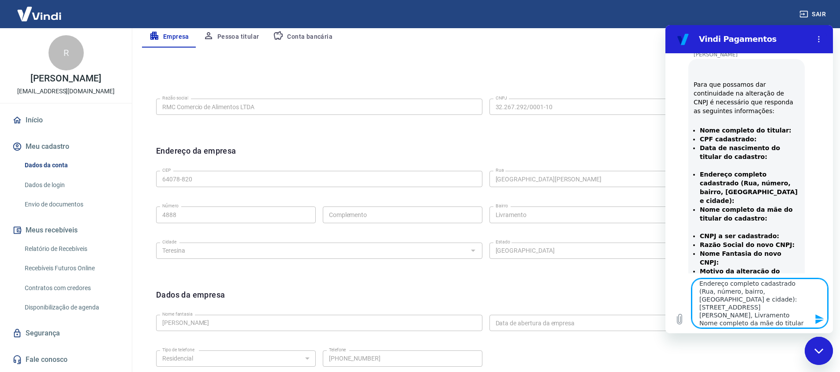
type textarea "Nome completo do titular: [PERSON_NAME] CPF cadastrado: 200.758.553-72 Data de …"
type textarea "x"
type textarea "Nome completo do titular: [PERSON_NAME] CPF cadastrado: 200.758.553-72 Data de …"
type textarea "x"
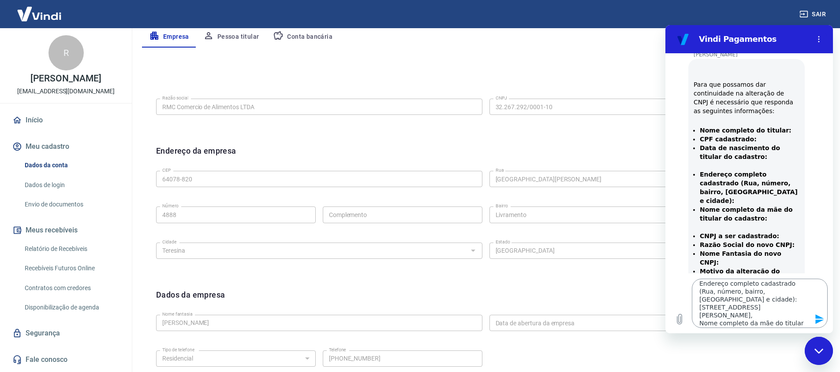
click at [751, 305] on textarea "Nome completo do titular: [PERSON_NAME] CPF cadastrado: 200.758.553-72 Data de …" at bounding box center [759, 303] width 136 height 49
paste textarea "Teresina"
type textarea "Nome completo do titular: [PERSON_NAME] CPF cadastrado: 200.758.553-72 Data de …"
type textarea "x"
click at [781, 309] on textarea "Nome completo do titular: [PERSON_NAME] CPF cadastrado: 200.758.553-72 Data de …" at bounding box center [759, 303] width 136 height 49
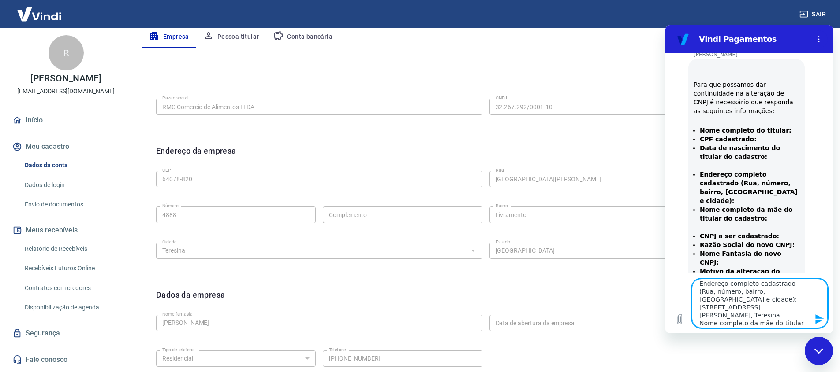
type textarea "Nome completo do titular: [PERSON_NAME] CPF cadastrado: 200.758.553-72 Data de …"
type textarea "x"
type textarea "Nome completo do titular: [PERSON_NAME] CPF cadastrado: 200.758.553-72 Data de …"
type textarea "x"
type textarea "Nome completo do titular: [PERSON_NAME] CPF cadastrado: 200.758.553-72 Data de …"
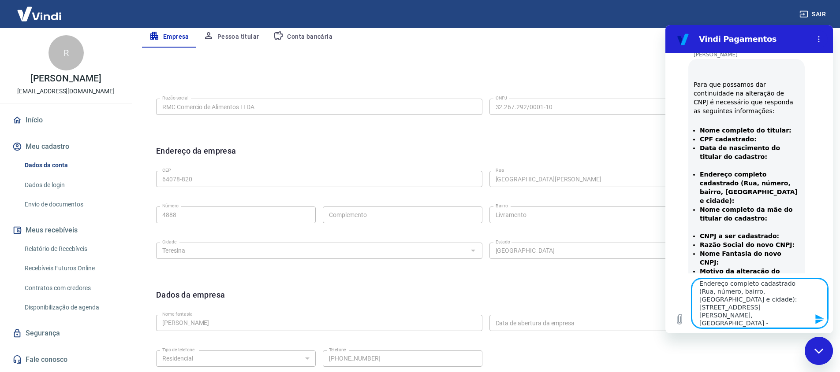
type textarea "x"
type textarea "Nome completo do titular: [PERSON_NAME] CPF cadastrado: 200.758.553-72 Data de …"
type textarea "x"
type textarea "Nome completo do titular: [PERSON_NAME] CPF cadastrado: 200.758.553-72 Data de …"
type textarea "x"
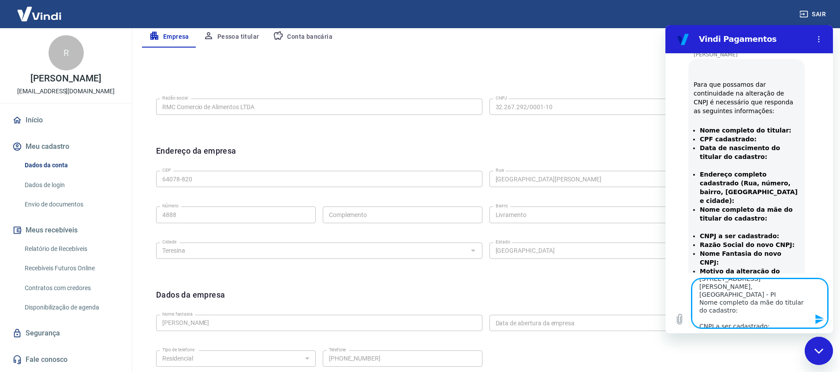
scroll to position [86, 0]
type textarea "Nome completo do titular: [PERSON_NAME] CPF cadastrado: 200.758.553-72 Data de …"
type textarea "x"
click at [780, 311] on textarea "Nome completo do titular: [PERSON_NAME] CPF cadastrado: 200.758.553-72 Data de …" at bounding box center [759, 303] width 136 height 49
click at [779, 307] on textarea "Nome completo do titular: [PERSON_NAME] CPF cadastrado: 200.758.553-72 Data de …" at bounding box center [759, 303] width 136 height 49
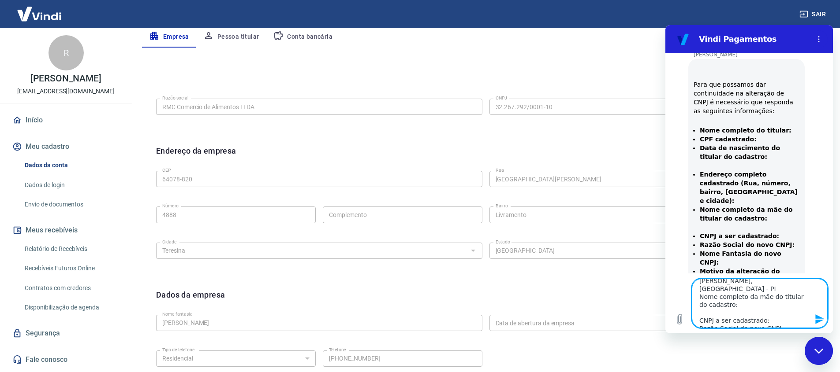
paste textarea "32.267.292/0016-04"
type textarea "Nome completo do titular: [PERSON_NAME] CPF cadastrado: 200.758.553-72 Data de …"
type textarea "x"
click at [734, 313] on textarea "Nome completo do titular: [PERSON_NAME] CPF cadastrado: 200.758.553-72 Data de …" at bounding box center [759, 303] width 136 height 49
type textarea "Nome completo do titular: [PERSON_NAME] CPF cadastrado: 200.758.553-72 Data de …"
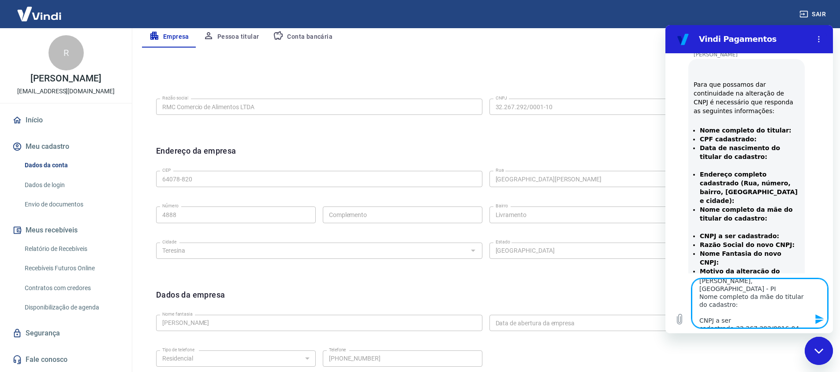
type textarea "x"
click at [782, 319] on textarea "Nome completo do titular: [PERSON_NAME] CPF cadastrado: 200.758.553-72 Data de …" at bounding box center [759, 303] width 136 height 49
paste textarea "RMC Comercio de Alimentos LTDA"
type textarea "Nome completo do titular: [PERSON_NAME] CPF cadastrado: 200.758.553-72 Data de …"
type textarea "x"
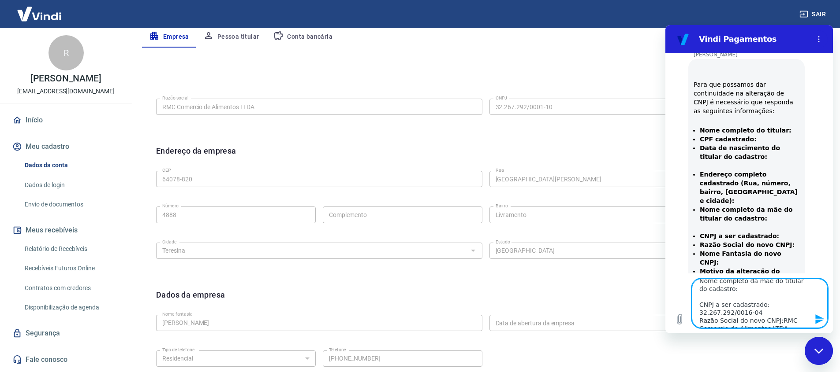
scroll to position [108, 0]
click at [791, 317] on textarea "Nome completo do titular: [PERSON_NAME] CPF cadastrado: 200.758.553-72 Data de …" at bounding box center [759, 303] width 136 height 49
type textarea "Nome completo do titular: [PERSON_NAME] CPF cadastrado: 200.758.553-72 Data de …"
type textarea "x"
type textarea "Nome completo do titular: [PERSON_NAME] CPF cadastrado: 200.758.553-72 Data de …"
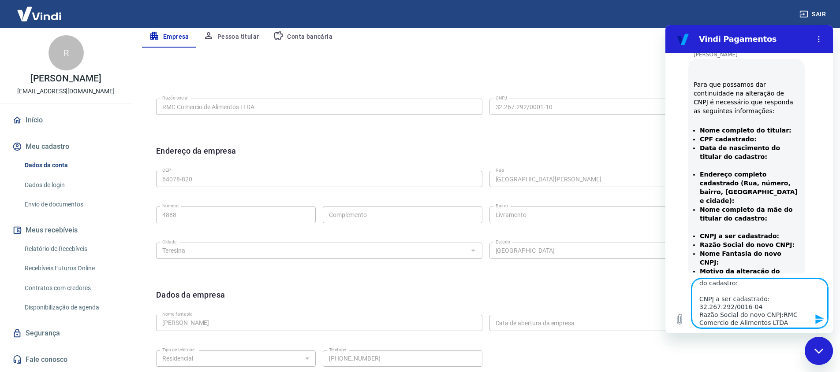
type textarea "x"
type textarea "Nome completo do titular: [PERSON_NAME] CPF cadastrado: 200.758.553-72 Data de …"
type textarea "x"
type textarea "Nome completo do titular: [PERSON_NAME] CPF cadastrado: 200.758.553-72 Data de …"
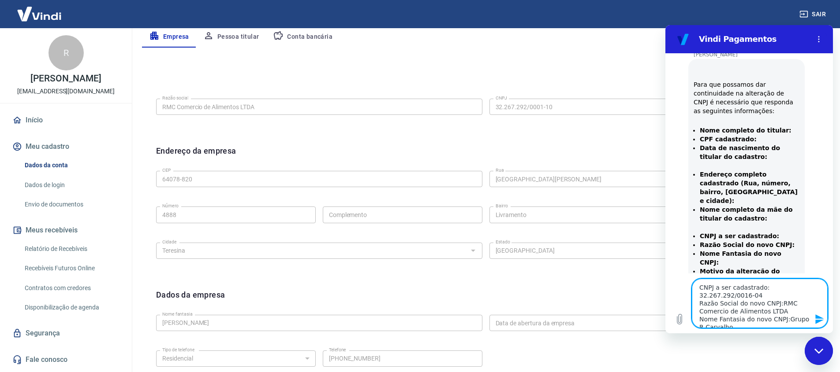
click at [786, 317] on textarea "Nome completo do titular: [PERSON_NAME] CPF cadastrado: 200.758.553-72 Data de …" at bounding box center [759, 303] width 136 height 49
click at [815, 321] on icon "Enviar mensagem" at bounding box center [819, 320] width 8 height 10
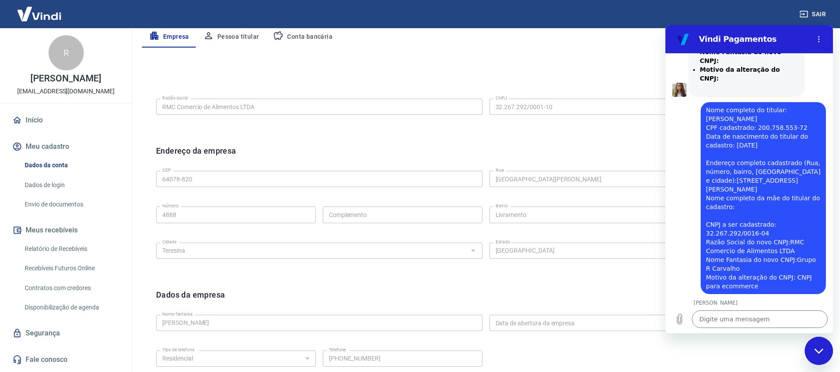
scroll to position [580, 0]
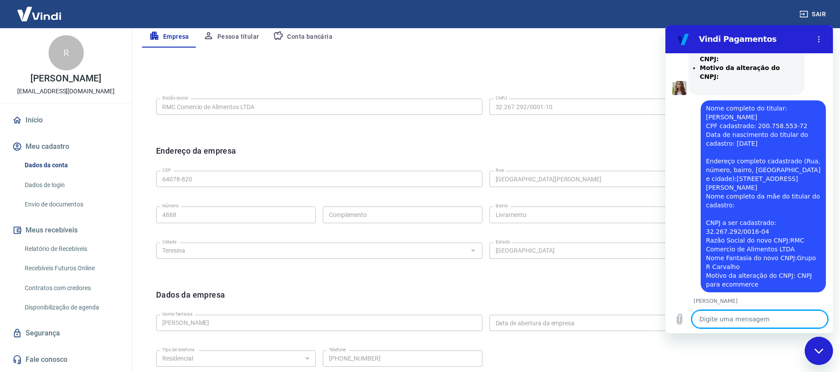
click at [736, 321] on textarea at bounding box center [759, 320] width 136 height 18
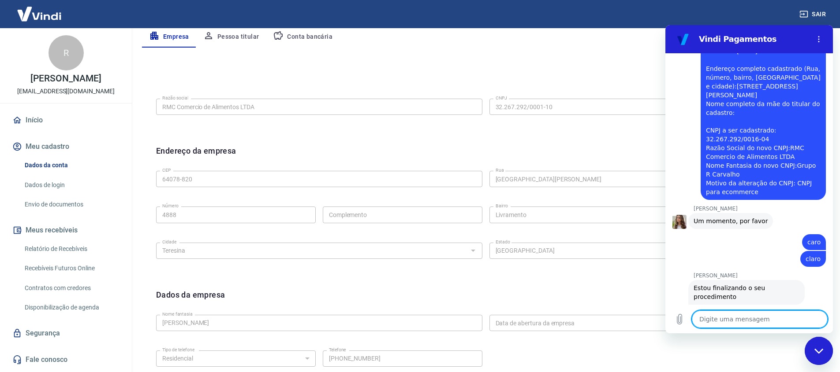
scroll to position [716, 0]
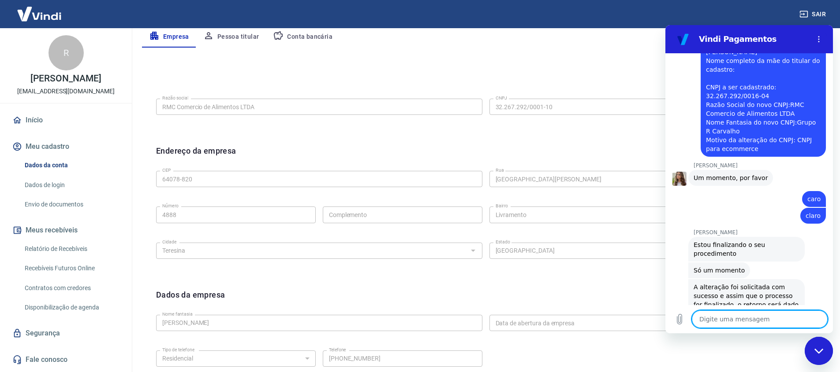
click at [754, 316] on textarea at bounding box center [759, 320] width 136 height 18
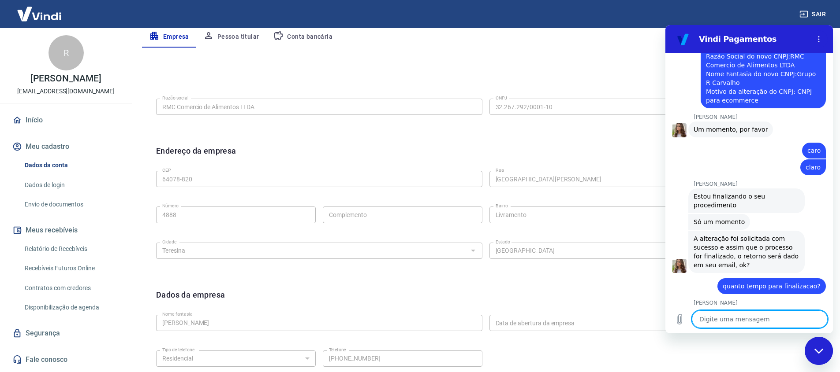
scroll to position [766, 0]
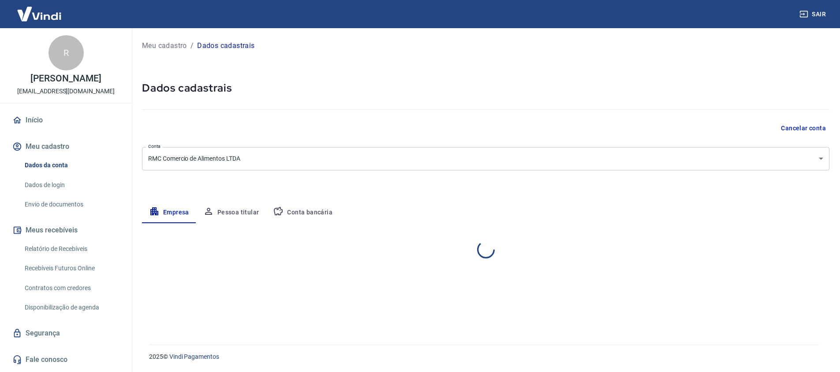
select select "PI"
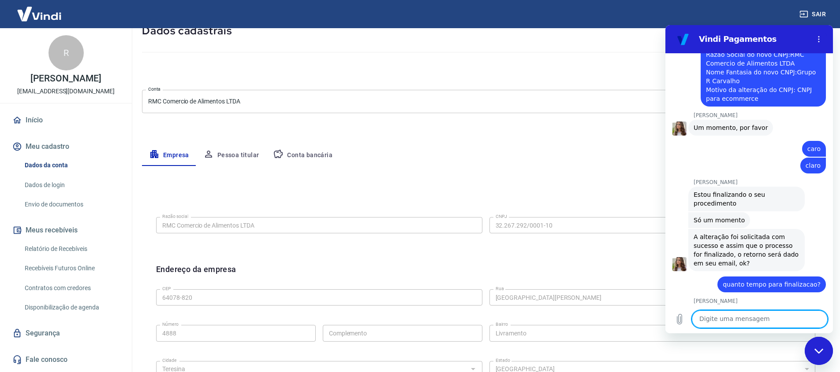
scroll to position [82, 0]
